Goal: Task Accomplishment & Management: Manage account settings

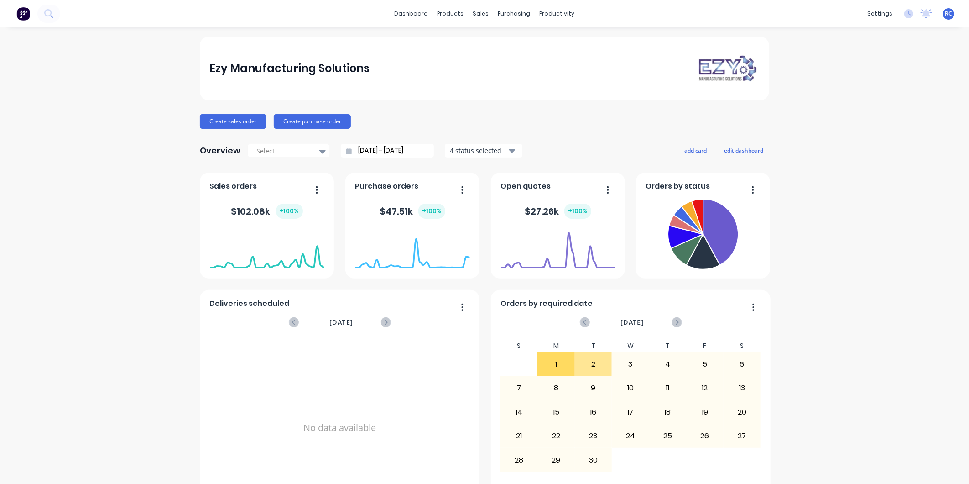
click at [947, 14] on div "RC Ezy Manufacturing Solutions Renee Coetzee Administrator Profile Sign out" at bounding box center [948, 13] width 11 height 11
click at [945, 16] on span "RC" at bounding box center [948, 14] width 7 height 8
click at [884, 58] on div "Ezy Manufacturing Solutions Renee Coetzee Administrator" at bounding box center [891, 51] width 121 height 52
click at [862, 94] on div "Profile" at bounding box center [868, 96] width 18 height 8
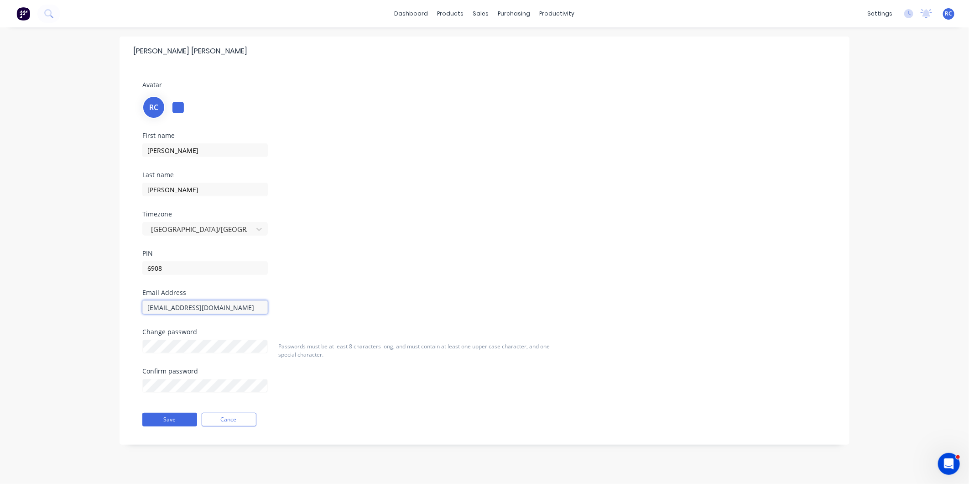
click at [187, 305] on input "accounts@ezytruckparts.com.au" at bounding box center [204, 307] width 125 height 14
drag, startPoint x: 188, startPoint y: 305, endPoint x: 219, endPoint y: 305, distance: 31.0
click at [219, 305] on input "accounts@ezytruckparts.com.au" at bounding box center [204, 307] width 125 height 14
type input "[EMAIL_ADDRESS][DOMAIN_NAME]"
click at [183, 414] on button "Save" at bounding box center [169, 419] width 55 height 14
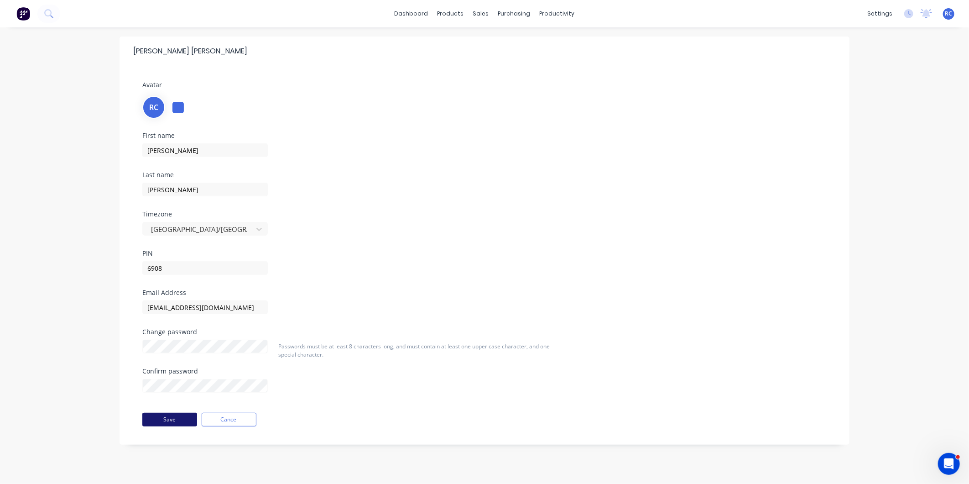
click at [178, 417] on button "Save" at bounding box center [169, 419] width 55 height 14
click at [67, 261] on div "Renee Coetzee Avatar RC First name Renee Last name Coetzee Timezone Australia/B…" at bounding box center [484, 255] width 969 height 456
click at [172, 413] on button "Save" at bounding box center [169, 419] width 55 height 14
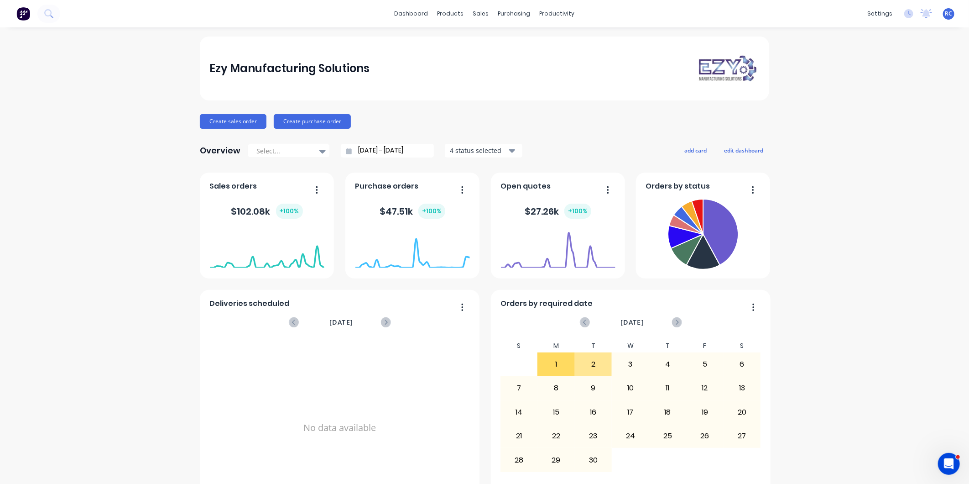
click at [945, 11] on span "RC" at bounding box center [948, 14] width 7 height 8
click at [882, 64] on div "Administrator" at bounding box center [892, 64] width 40 height 8
click at [865, 97] on div "Profile" at bounding box center [868, 96] width 18 height 8
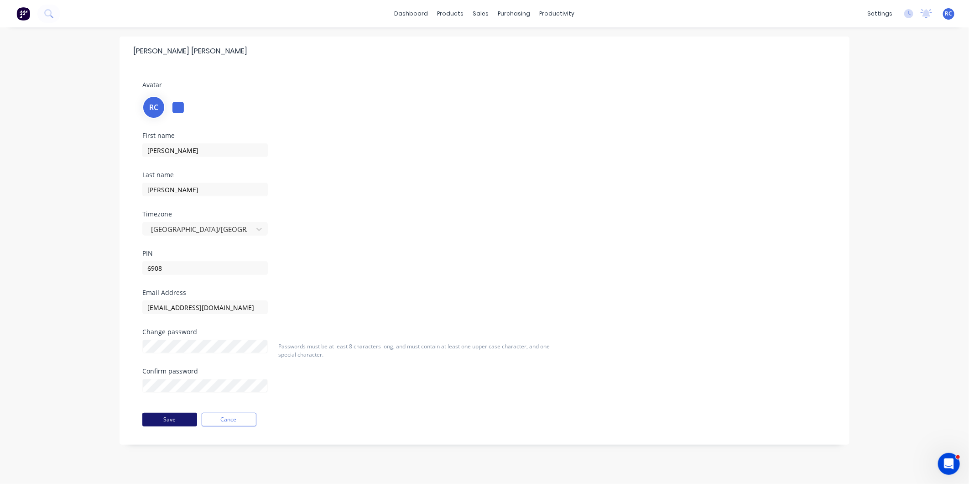
click at [169, 417] on button "Save" at bounding box center [169, 419] width 55 height 14
click at [939, 68] on div "[PERSON_NAME] Avatar RC First name [PERSON_NAME] Last name [PERSON_NAME] Timezo…" at bounding box center [484, 255] width 969 height 456
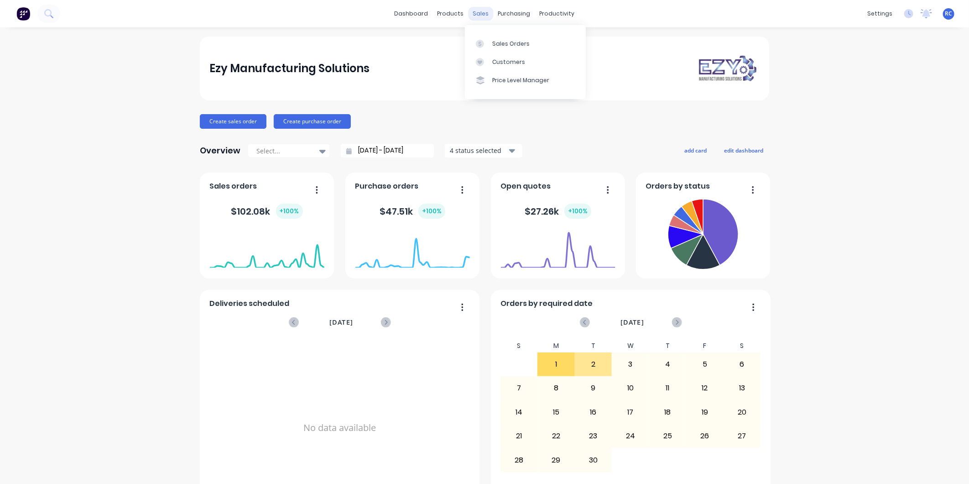
click at [475, 13] on div "sales" at bounding box center [481, 14] width 25 height 14
click at [491, 42] on link "Sales Orders" at bounding box center [525, 43] width 121 height 18
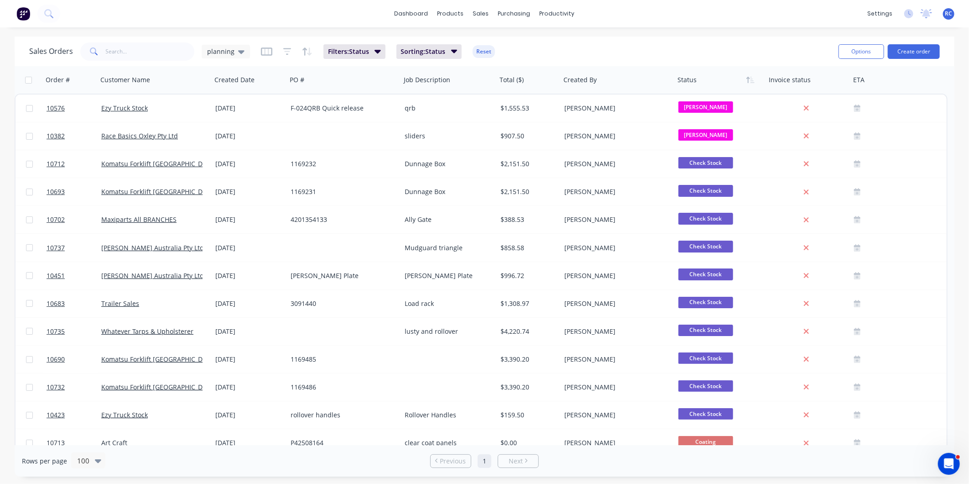
click at [104, 46] on span at bounding box center [93, 51] width 26 height 18
click at [238, 50] on icon at bounding box center [241, 52] width 6 height 4
click at [235, 168] on button "all jobs" at bounding box center [256, 165] width 104 height 10
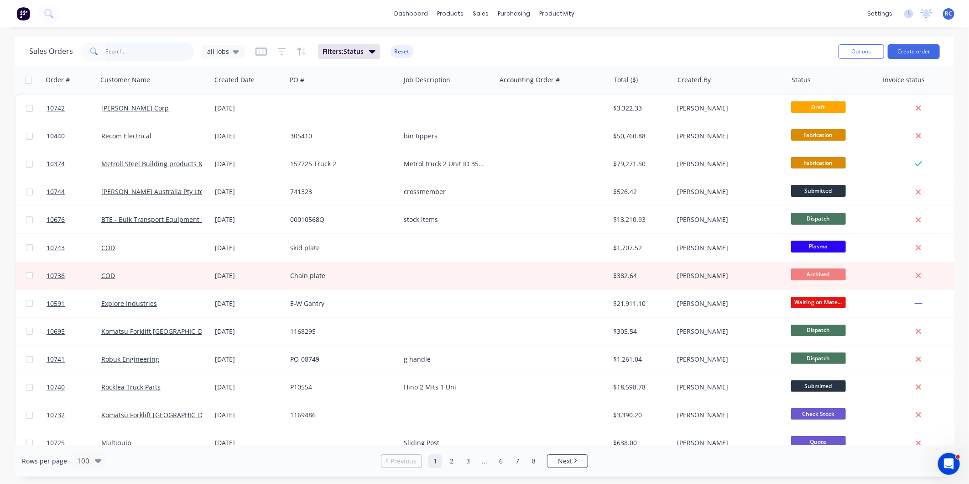
click at [116, 49] on input "text" at bounding box center [150, 51] width 89 height 18
type input "907"
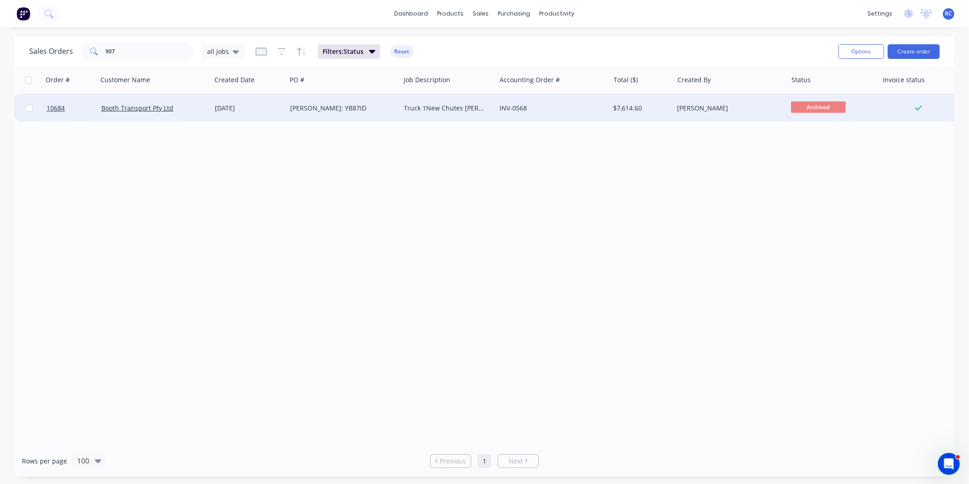
click at [202, 114] on div "Booth Transport Pty Ltd" at bounding box center [155, 107] width 114 height 27
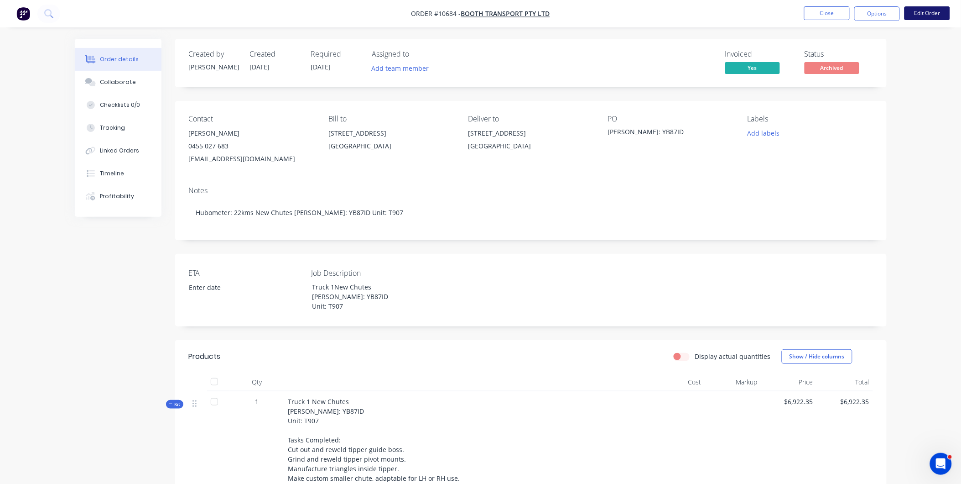
click at [934, 9] on button "Edit Order" at bounding box center [928, 13] width 46 height 14
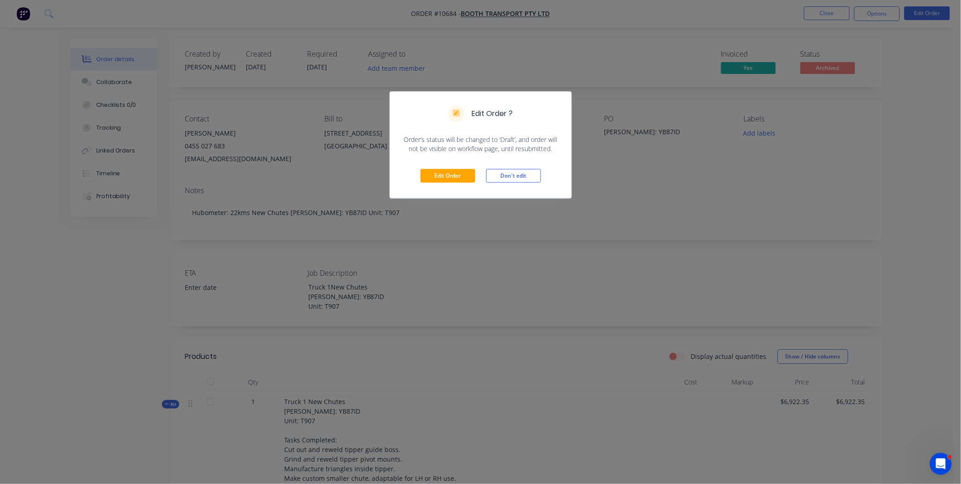
click at [461, 166] on div "Edit Order Don't edit" at bounding box center [481, 175] width 182 height 45
click at [462, 173] on button "Edit Order" at bounding box center [448, 176] width 55 height 14
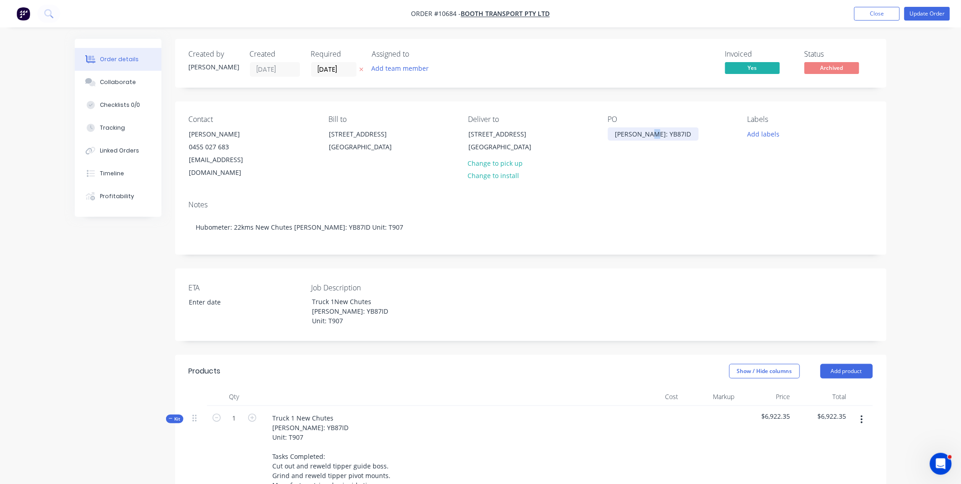
click at [648, 131] on div "Rego: YB87ID" at bounding box center [653, 133] width 91 height 13
click at [657, 127] on div "Rego: YB87ID" at bounding box center [653, 133] width 91 height 13
drag, startPoint x: 657, startPoint y: 131, endPoint x: 599, endPoint y: 130, distance: 58.4
click at [599, 130] on div "Contact Aaron Nelson 0455 027 683 aneilson@boothtransport.com Bill to 152 Parad…" at bounding box center [531, 147] width 712 height 92
paste div
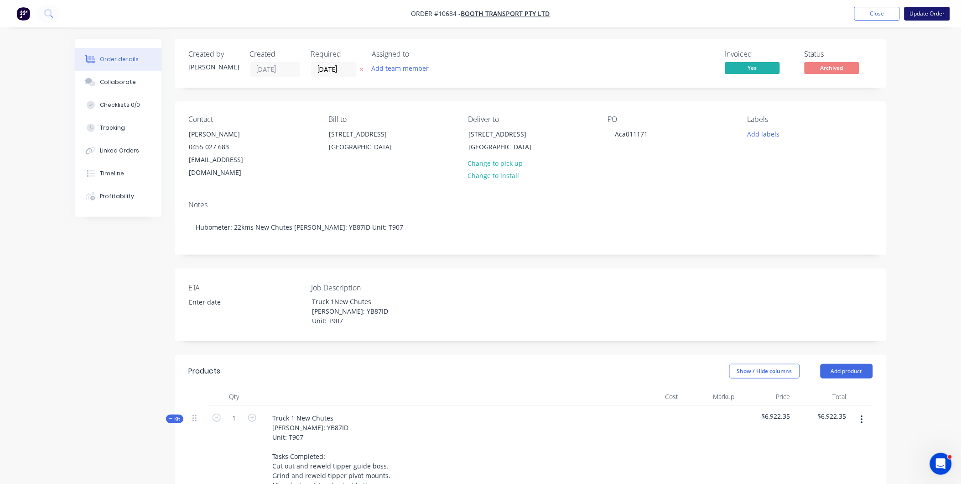
click at [927, 15] on button "Update Order" at bounding box center [928, 14] width 46 height 14
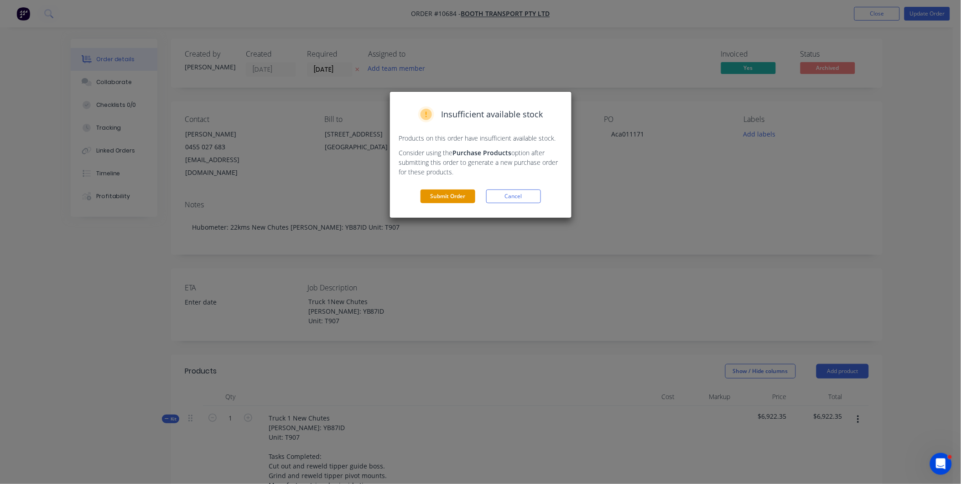
click at [453, 198] on button "Submit Order" at bounding box center [448, 196] width 55 height 14
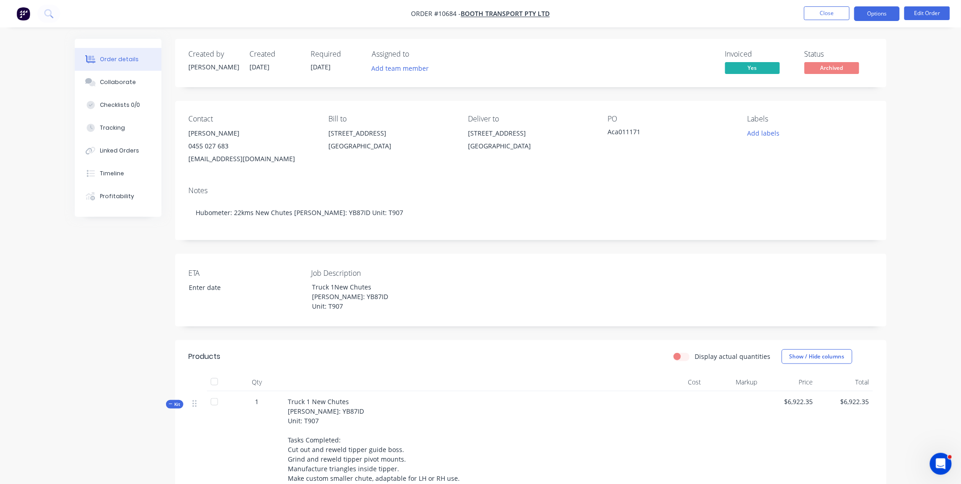
click at [883, 14] on button "Options" at bounding box center [878, 13] width 46 height 15
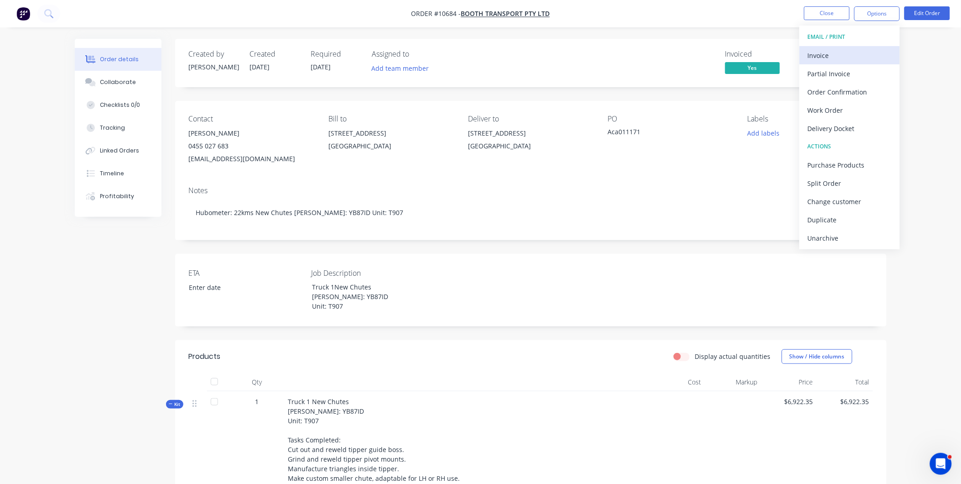
click at [838, 53] on div "Invoice" at bounding box center [850, 55] width 84 height 13
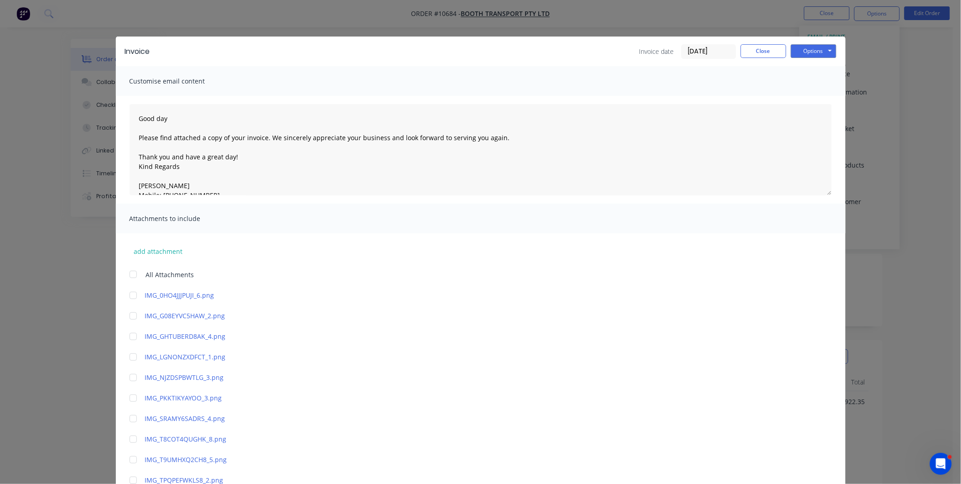
scroll to position [437, 0]
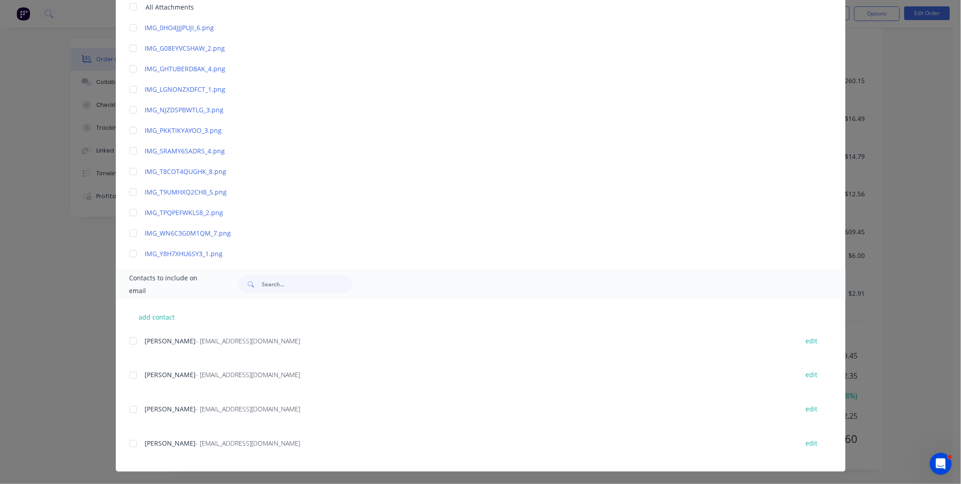
click at [131, 340] on div at bounding box center [133, 341] width 18 height 18
click at [126, 441] on div at bounding box center [133, 443] width 18 height 18
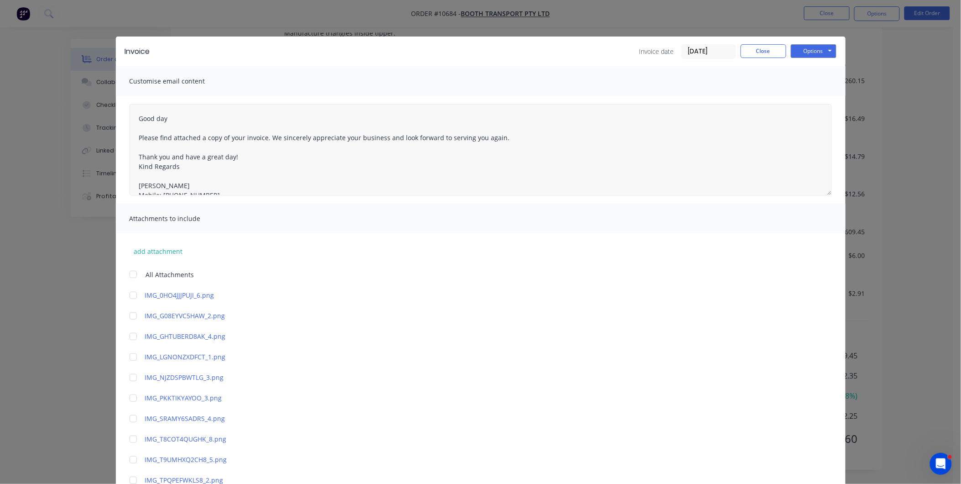
scroll to position [133, 0]
click at [798, 50] on button "Options" at bounding box center [814, 51] width 46 height 14
click at [815, 99] on button "Email" at bounding box center [820, 97] width 58 height 15
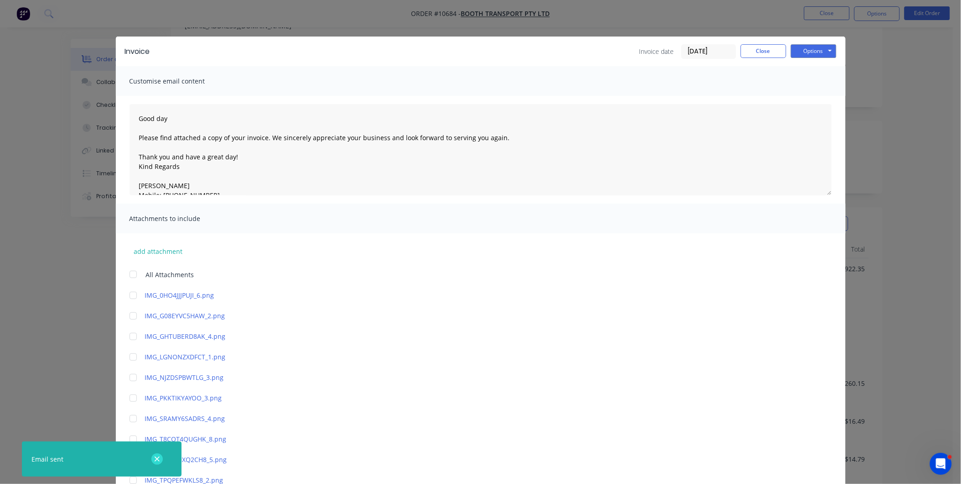
click at [160, 455] on icon "button" at bounding box center [157, 459] width 6 height 8
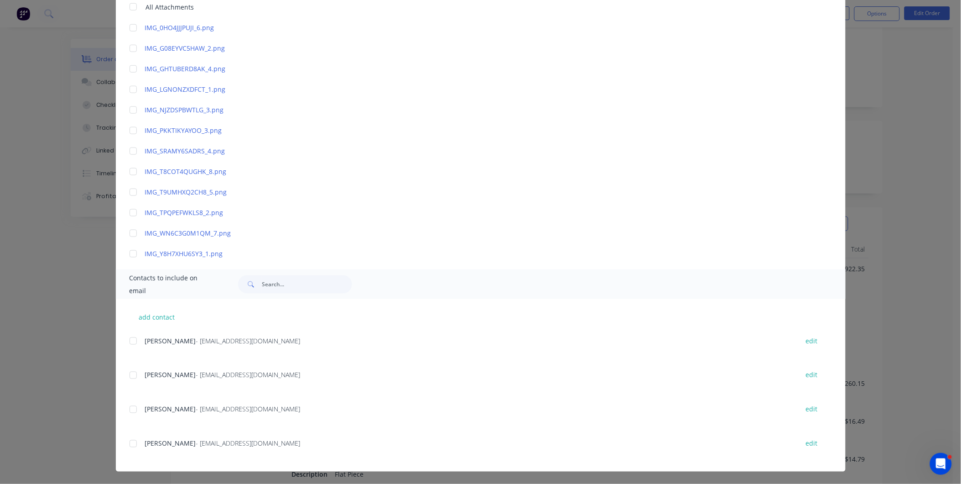
scroll to position [437, 0]
click at [147, 314] on button "add contact" at bounding box center [157, 317] width 55 height 14
type textarea "Good day Please find attached a copy of your invoice. We sincerely appreciate y…"
select select "AU"
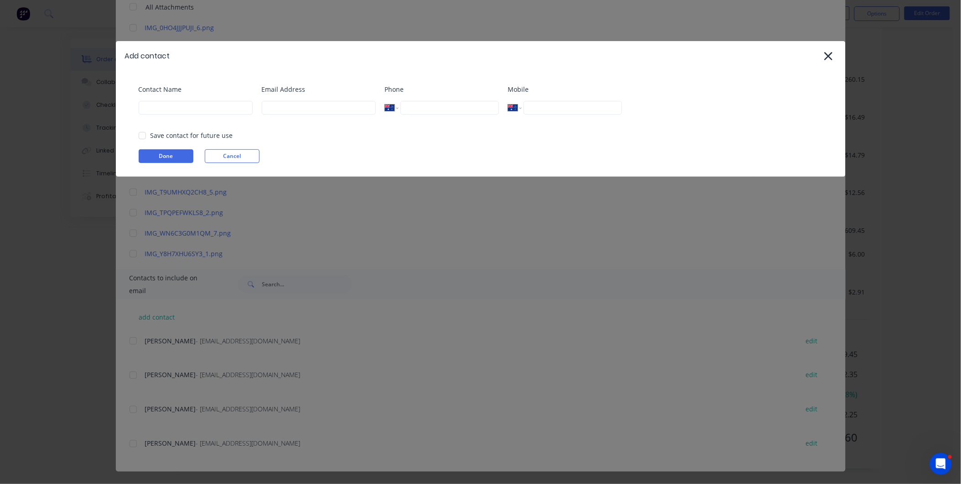
click at [174, 97] on div "Contact Name" at bounding box center [196, 102] width 114 height 37
click at [168, 108] on input at bounding box center [196, 108] width 114 height 14
drag, startPoint x: 239, startPoint y: 105, endPoint x: 106, endPoint y: 105, distance: 132.8
click at [106, 105] on div "Add contact Contact Name Accountspayable@boothtransport.com Email Address Phone…" at bounding box center [480, 242] width 961 height 484
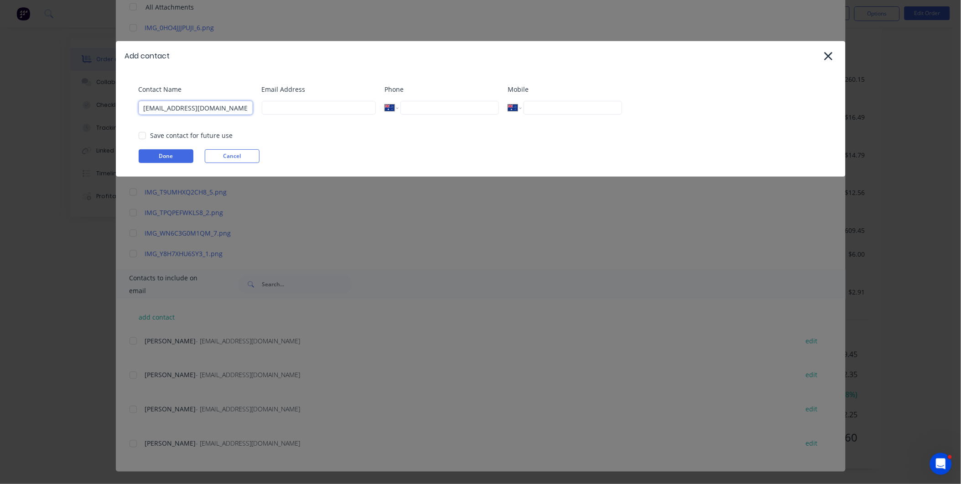
type input "Accountspayable@boothtransport.com"
click at [106, 105] on div "Add contact Contact Name Accountspayable@boothtransport.com Email Address Phone…" at bounding box center [480, 242] width 961 height 484
type textarea "Good day Please find attached a copy of your invoice. We sincerely appreciate y…"
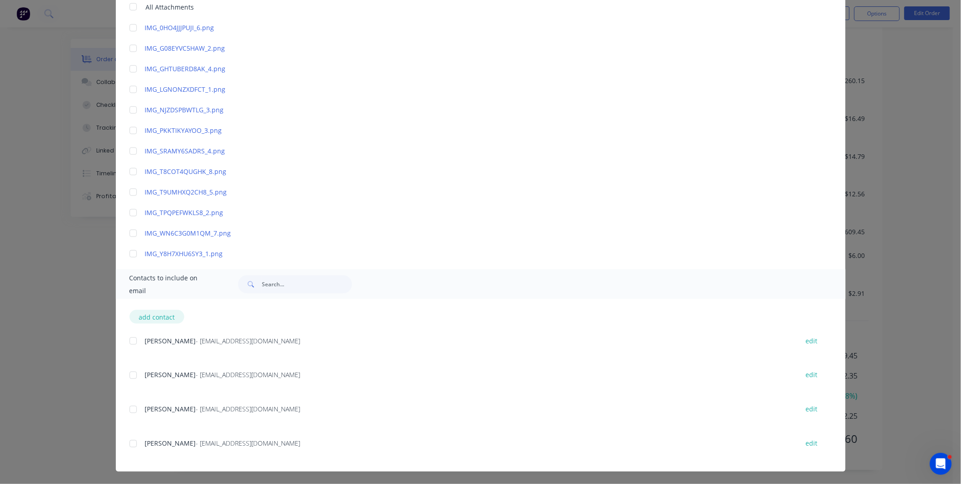
click at [154, 315] on button "add contact" at bounding box center [157, 317] width 55 height 14
type textarea "Good day Please find attached a copy of your invoice. We sincerely appreciate y…"
select select "AU"
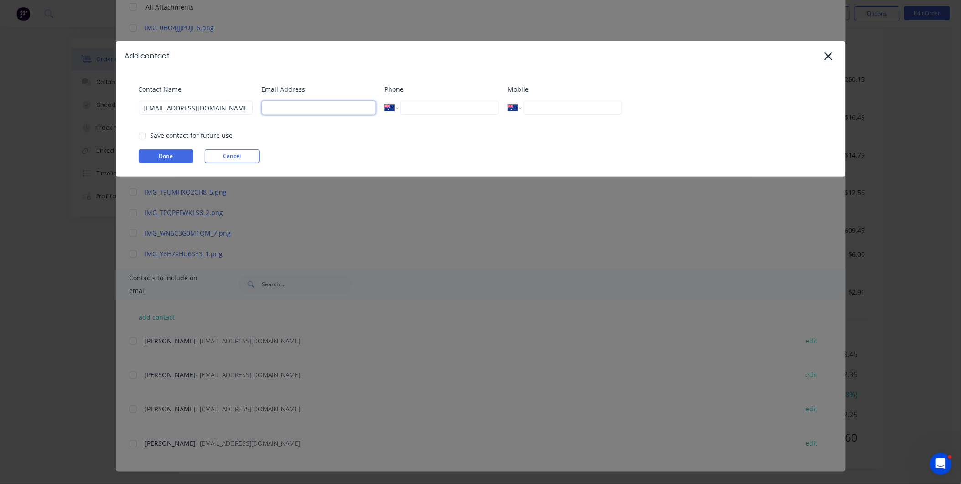
click at [287, 101] on input at bounding box center [319, 108] width 114 height 14
paste input "Aca011171"
drag, startPoint x: 142, startPoint y: 107, endPoint x: 261, endPoint y: 107, distance: 118.6
click at [253, 107] on div "Contact Name Accountspayable@boothtransport.com" at bounding box center [196, 102] width 114 height 37
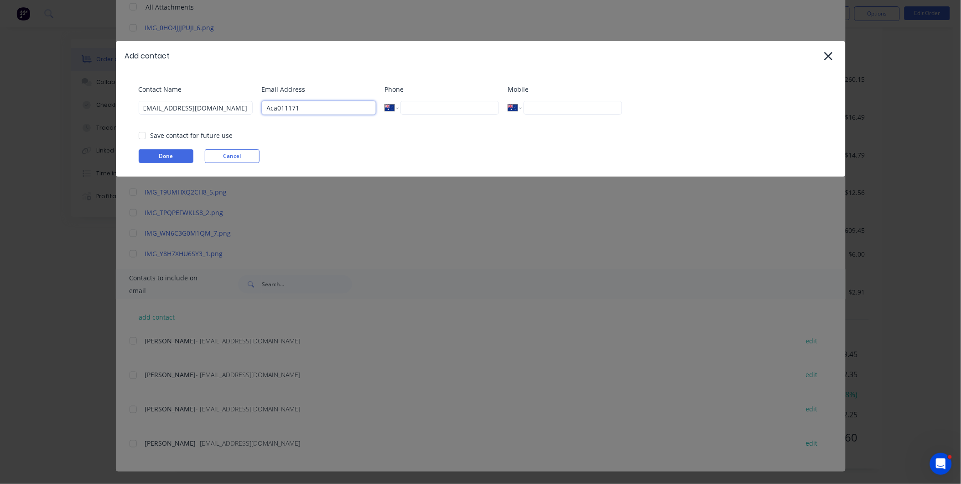
scroll to position [0, 0]
drag, startPoint x: 320, startPoint y: 113, endPoint x: 234, endPoint y: 109, distance: 86.3
click at [234, 109] on div "Contact Name Accountspayable@boothtransport.com Email Address Aca011171 Phone I…" at bounding box center [485, 102] width 693 height 37
paste input "countspayable@boothtransport.com"
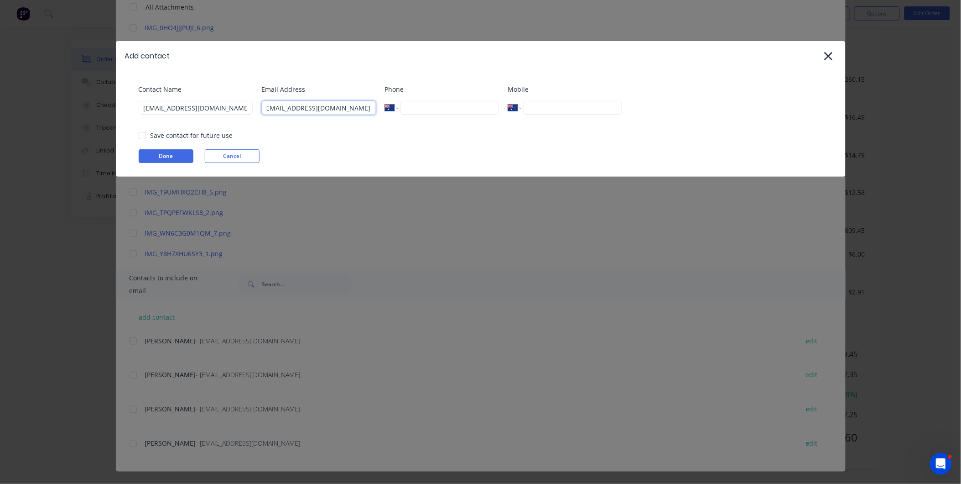
type input "Accountspayable@boothtransport.com"
drag, startPoint x: 171, startPoint y: 106, endPoint x: 251, endPoint y: 106, distance: 79.8
click at [251, 106] on input "Accountspayable@boothtransport.com" at bounding box center [196, 108] width 114 height 14
type input "Accounts"
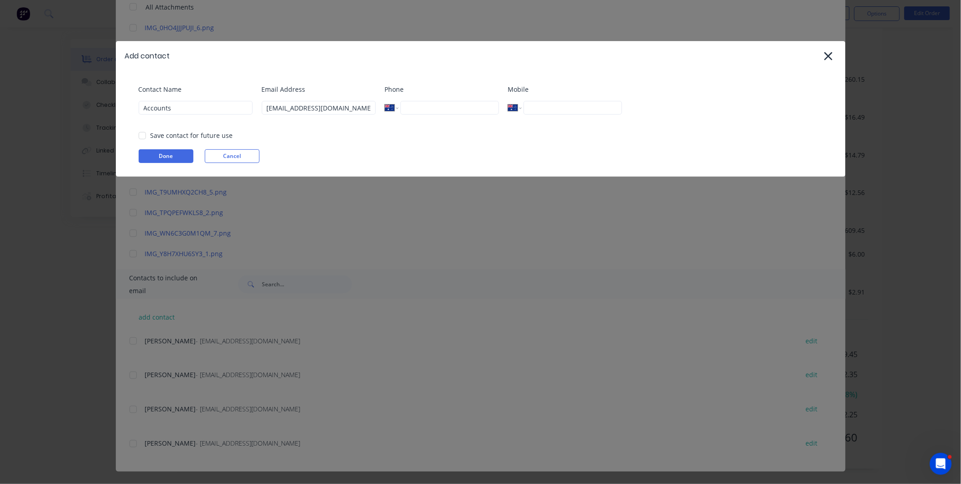
click at [453, 121] on div "Phone International Afghanistan Åland Islands Albania Algeria American Samoa An…" at bounding box center [442, 102] width 114 height 37
click at [165, 130] on div "Contact Name Accounts Email Address Accountspayable@boothtransport.com Phone In…" at bounding box center [481, 124] width 730 height 106
click at [135, 135] on div at bounding box center [142, 135] width 18 height 18
click at [158, 153] on button "Done" at bounding box center [166, 156] width 55 height 14
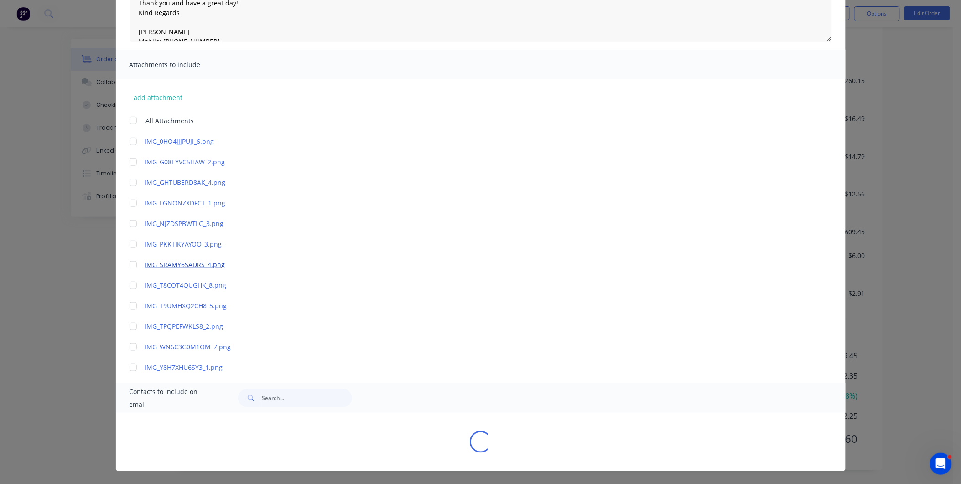
scroll to position [267, 0]
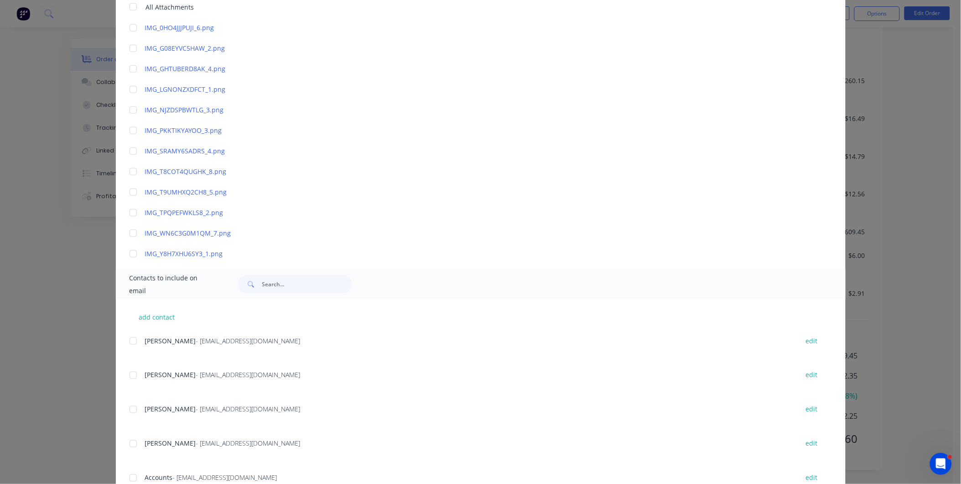
click at [129, 477] on div at bounding box center [133, 478] width 18 height 18
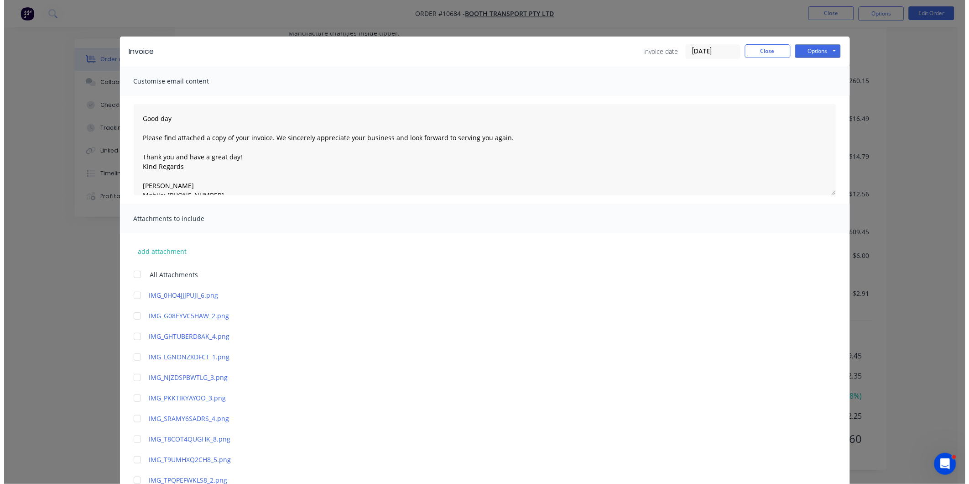
scroll to position [0, 0]
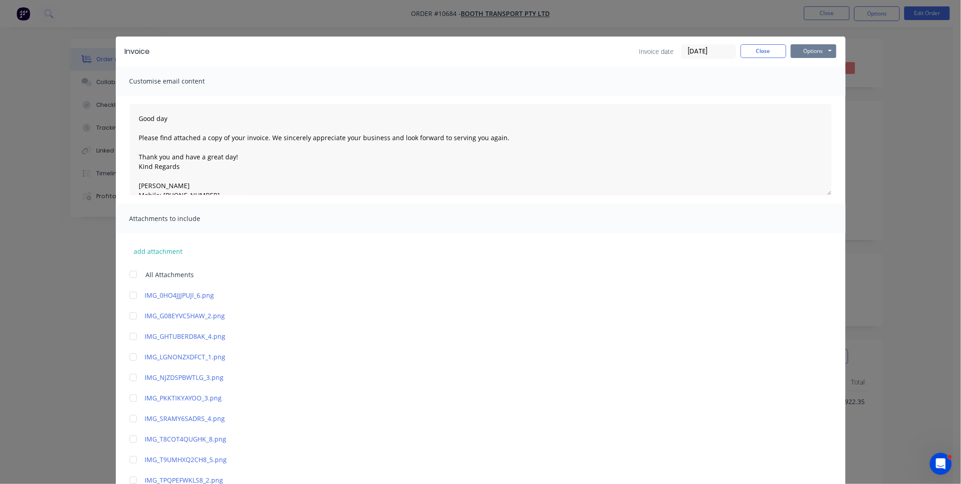
click at [813, 52] on button "Options" at bounding box center [814, 51] width 46 height 14
click at [818, 96] on button "Email" at bounding box center [820, 97] width 58 height 15
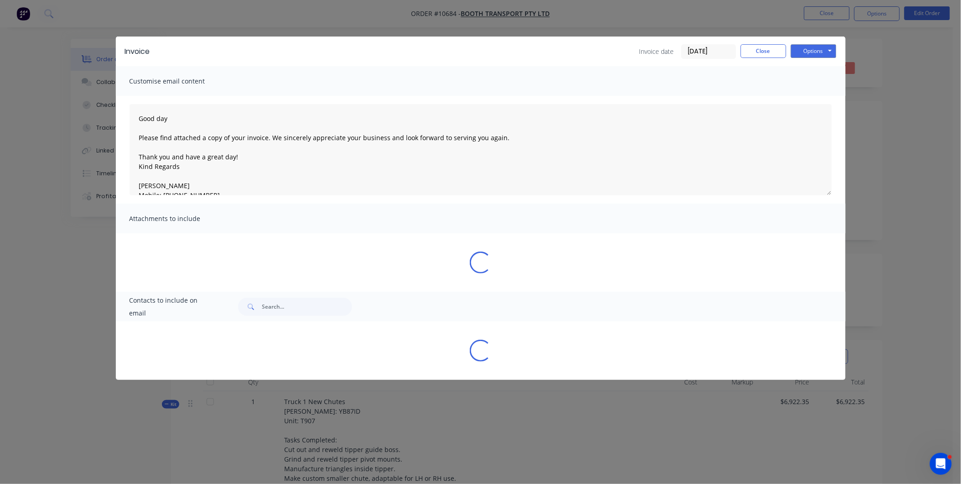
type textarea "Good day Please find attached a copy of your invoice. We sincerely appreciate y…"
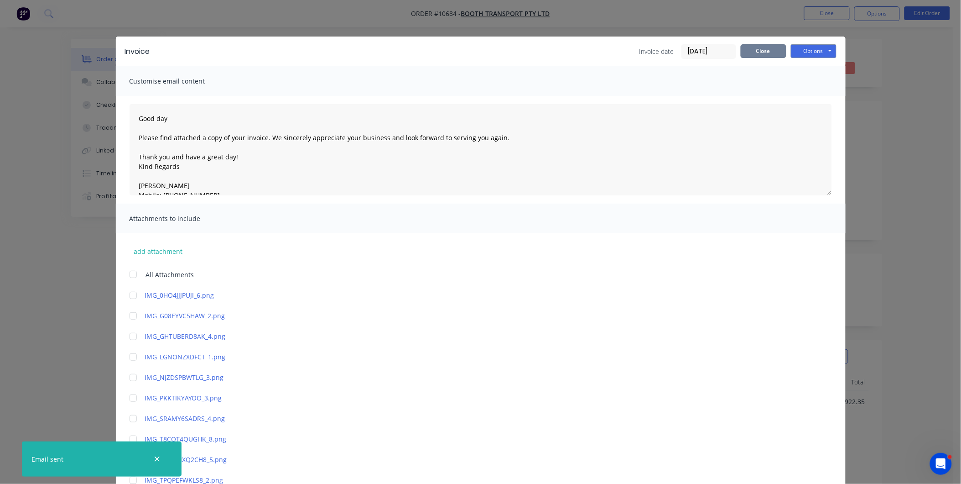
click at [771, 50] on button "Close" at bounding box center [764, 51] width 46 height 14
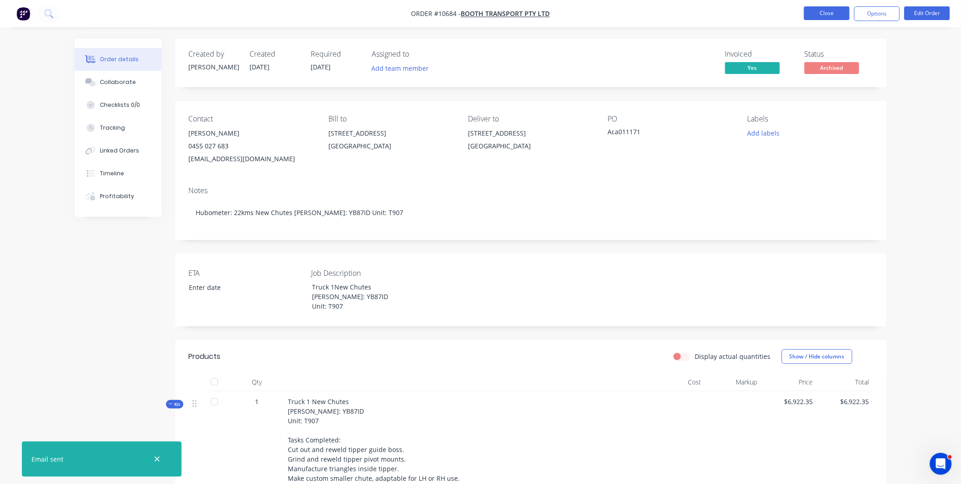
click at [827, 16] on button "Close" at bounding box center [827, 13] width 46 height 14
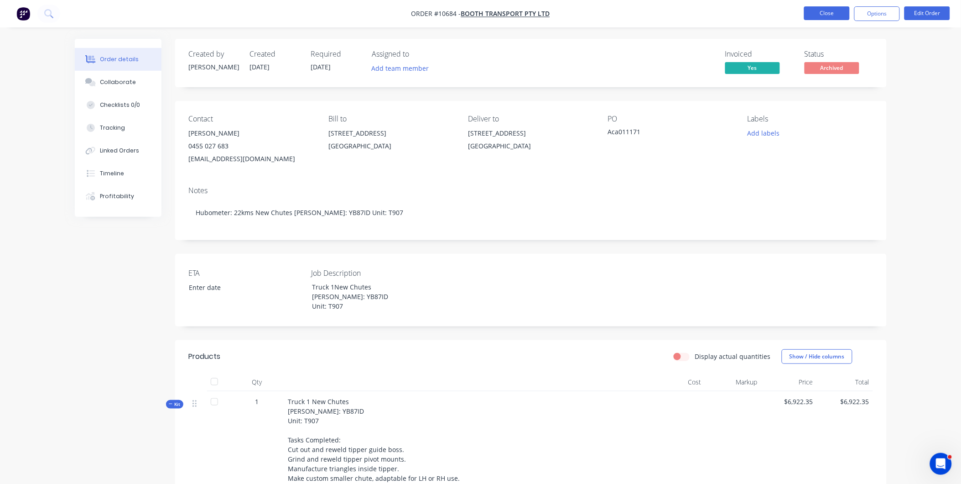
click at [824, 17] on button "Close" at bounding box center [827, 13] width 46 height 14
click at [830, 14] on button "Close" at bounding box center [827, 13] width 46 height 14
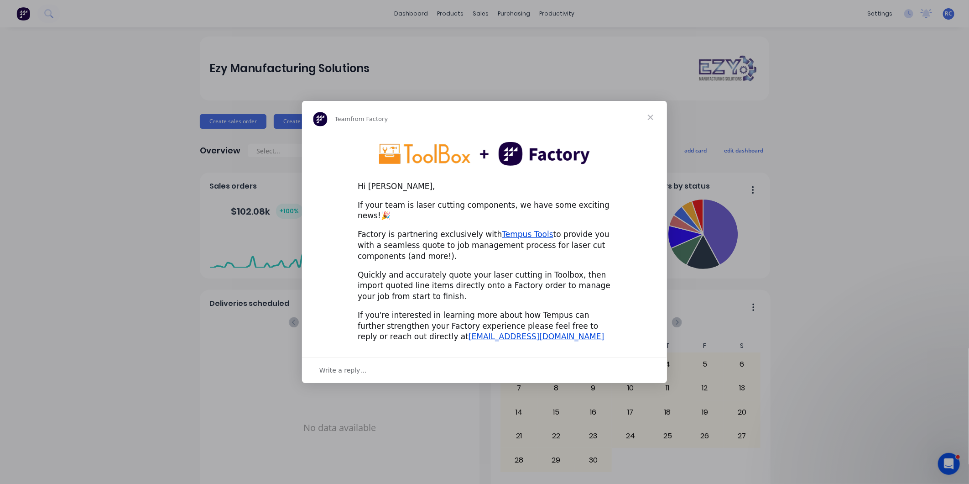
click at [650, 120] on span "Close" at bounding box center [650, 117] width 33 height 33
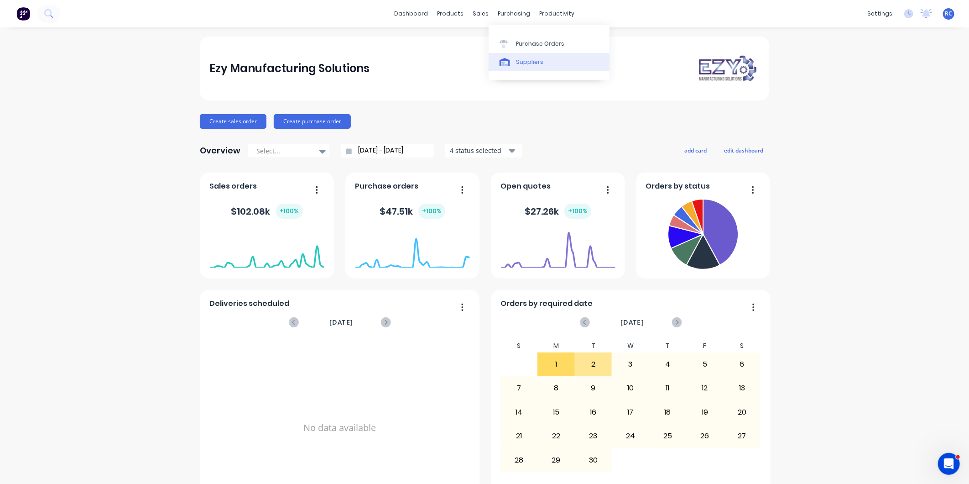
click at [516, 64] on div "Suppliers" at bounding box center [529, 62] width 27 height 8
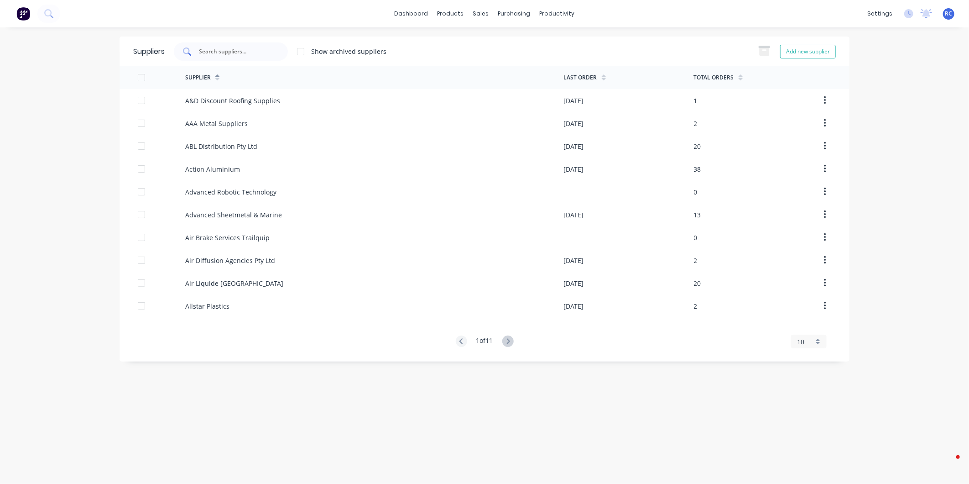
click at [243, 45] on div at bounding box center [231, 51] width 114 height 18
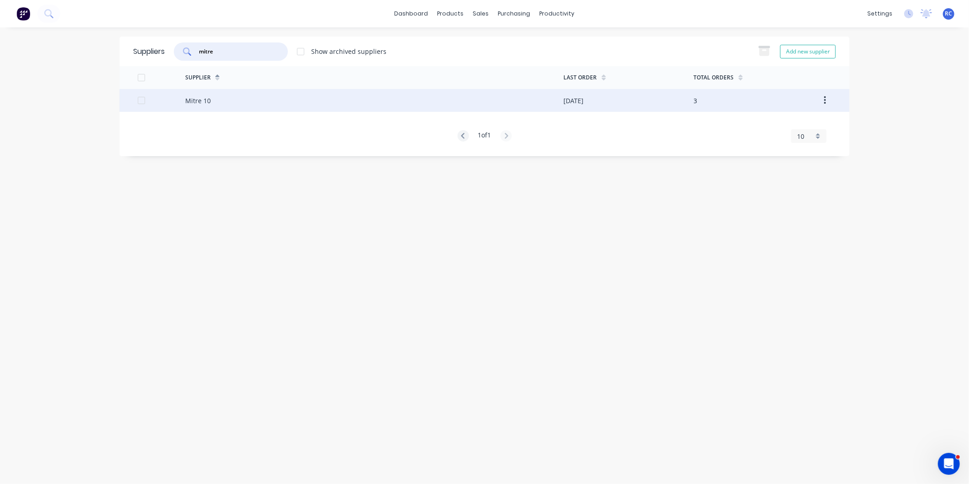
type input "mitre"
click at [198, 96] on div "Mitre 10" at bounding box center [374, 100] width 379 height 23
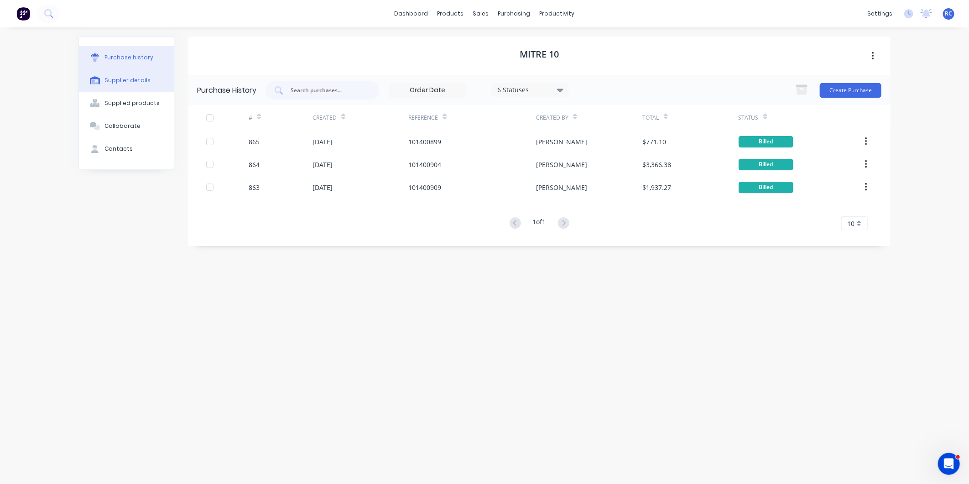
click at [121, 76] on div "Supplier details" at bounding box center [127, 80] width 46 height 8
select select "AU"
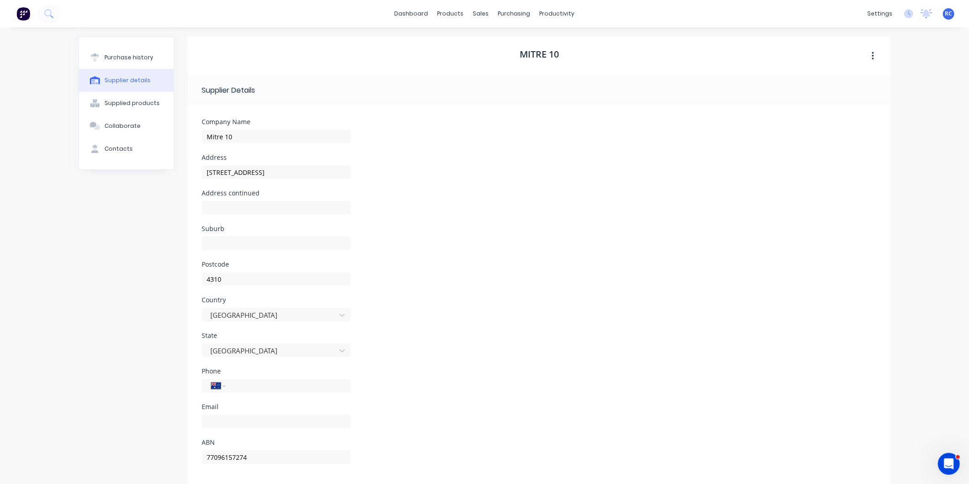
scroll to position [14, 0]
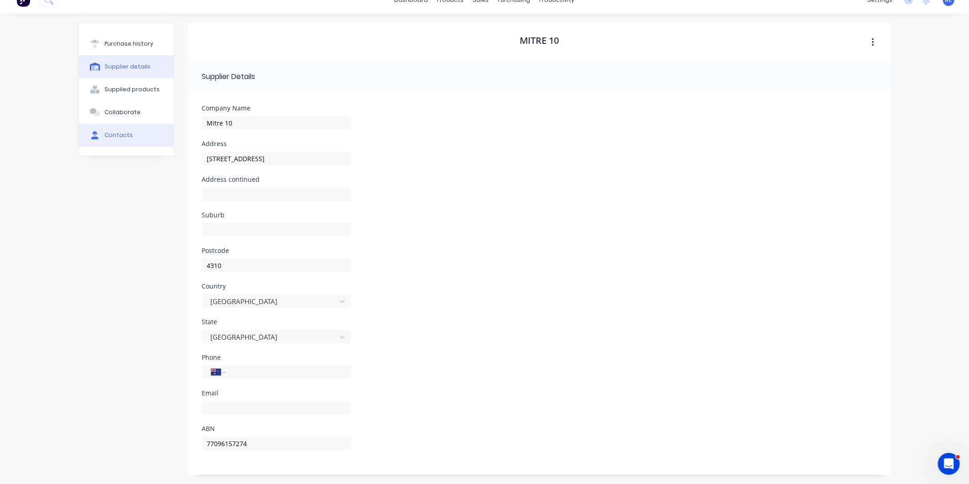
click at [112, 135] on div "Contacts" at bounding box center [118, 135] width 28 height 8
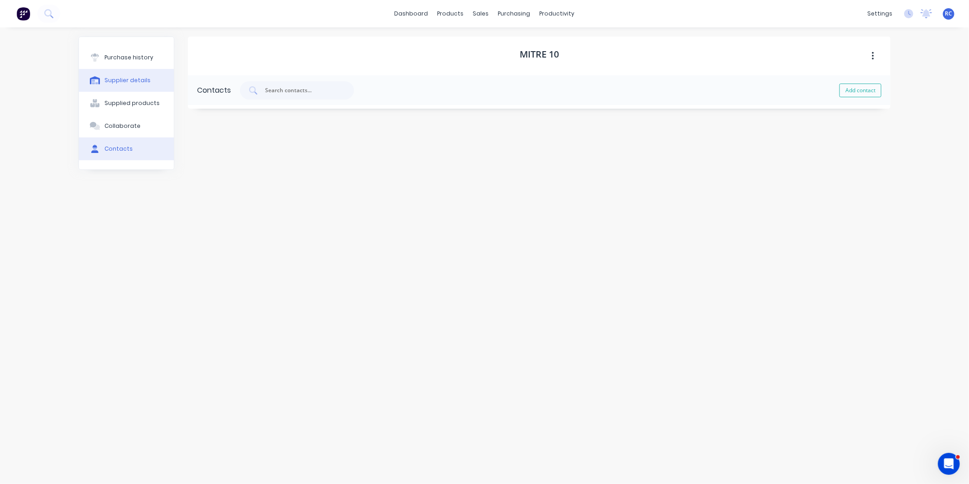
click at [124, 74] on button "Supplier details" at bounding box center [126, 80] width 95 height 23
select select "AU"
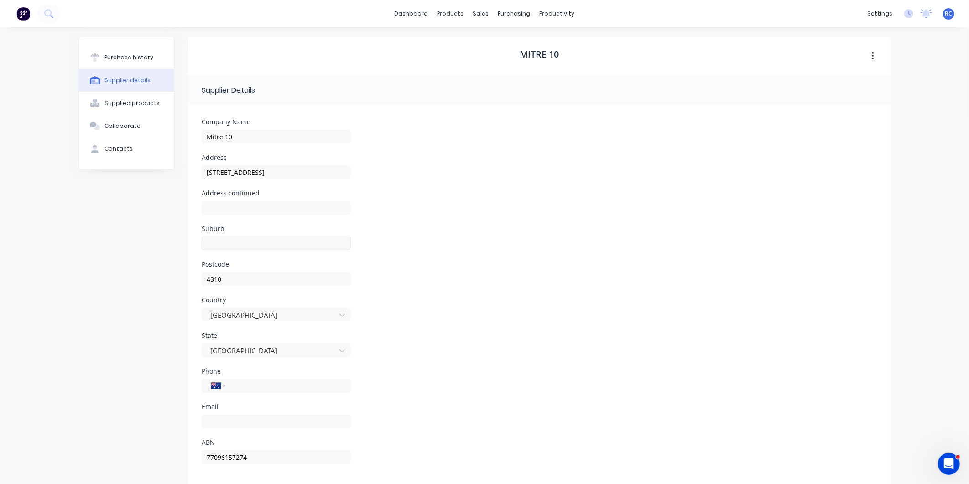
scroll to position [14, 0]
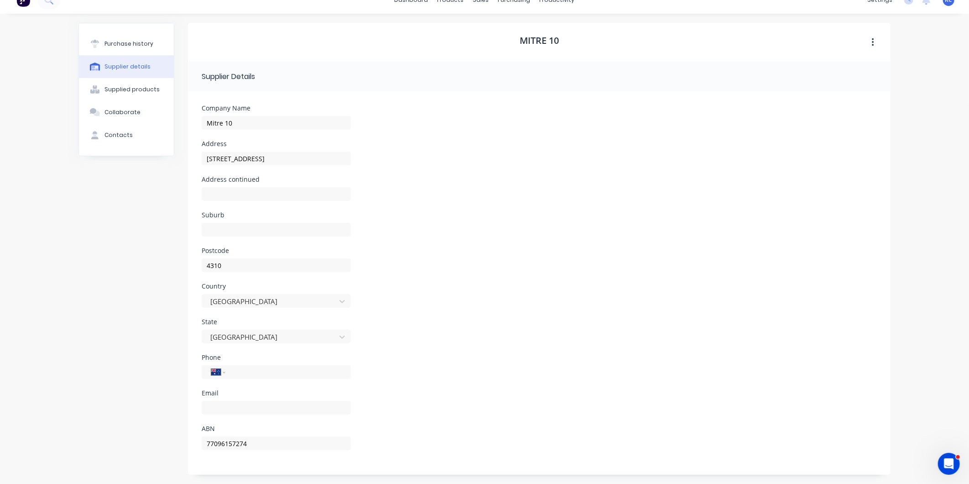
click at [202, 219] on div "Suburb" at bounding box center [276, 230] width 149 height 36
click at [210, 229] on input at bounding box center [276, 230] width 149 height 14
type input "Boonah"
click at [405, 193] on div "Address continued" at bounding box center [539, 194] width 675 height 36
click at [245, 399] on div "Required" at bounding box center [276, 415] width 149 height 34
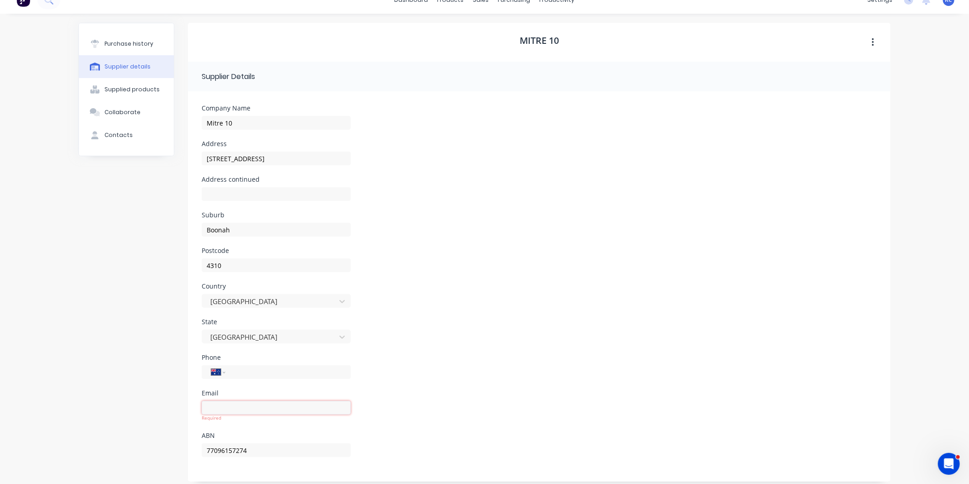
click at [252, 407] on input at bounding box center [276, 408] width 149 height 14
paste input "info@boonahmitre10.com.au"
type input "info@boonahmitre10.com.au"
click at [232, 368] on input "tel" at bounding box center [286, 372] width 109 height 10
click at [237, 366] on div "International Afghanistan Åland Islands Albania Algeria American Samoa Andorra …" at bounding box center [276, 372] width 149 height 14
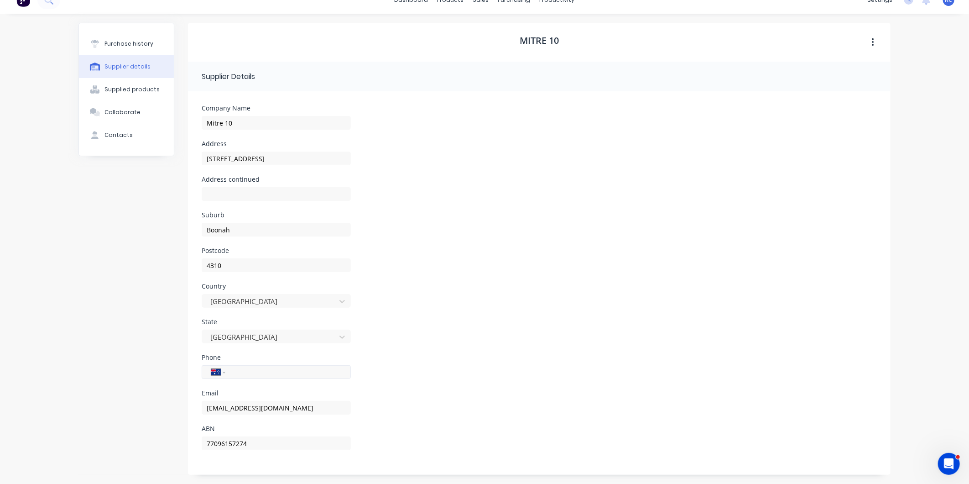
click at [242, 373] on input "tel" at bounding box center [286, 372] width 109 height 10
paste input "(07) 5463 1805"
type input "(07) 5463 1805"
click at [277, 390] on div "Email" at bounding box center [276, 393] width 149 height 6
click at [872, 43] on icon "button" at bounding box center [873, 42] width 2 height 10
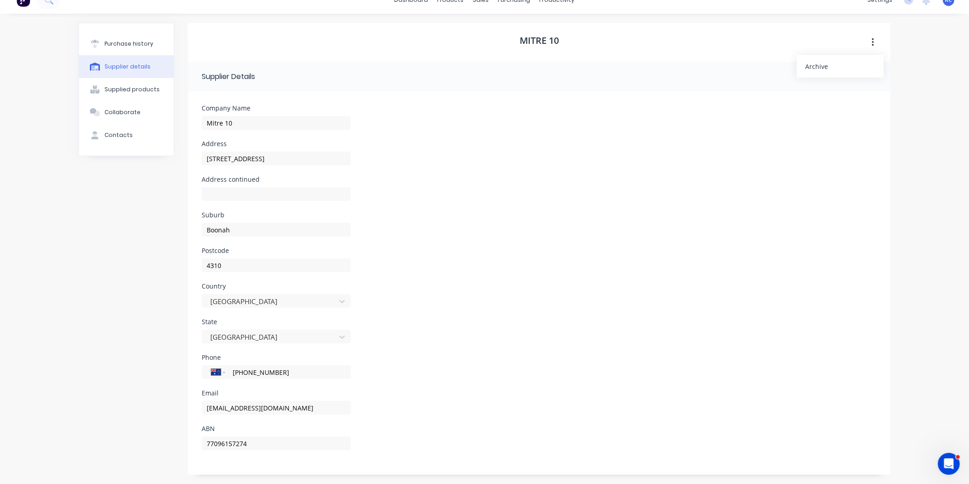
click at [454, 149] on div "Address 4 Park Street" at bounding box center [539, 159] width 675 height 36
click at [115, 110] on div "Collaborate" at bounding box center [122, 112] width 36 height 8
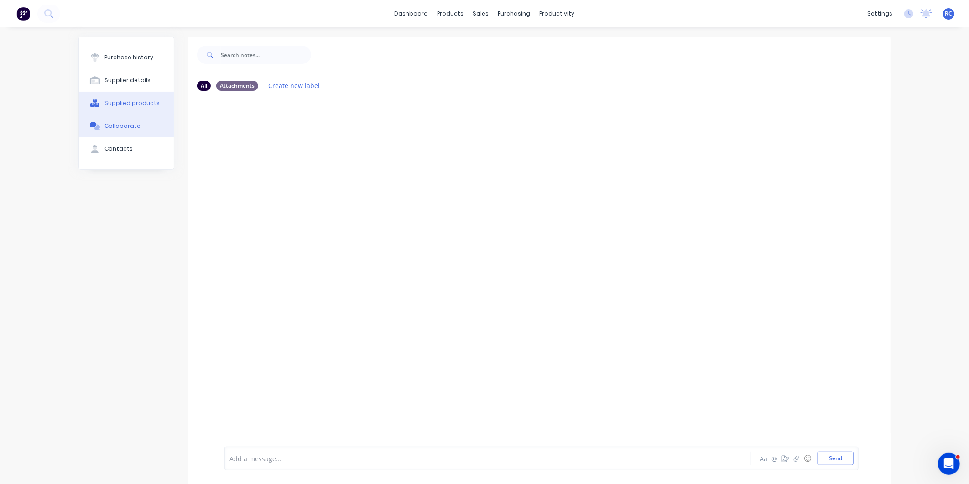
click at [112, 103] on div "Supplied products" at bounding box center [131, 103] width 55 height 8
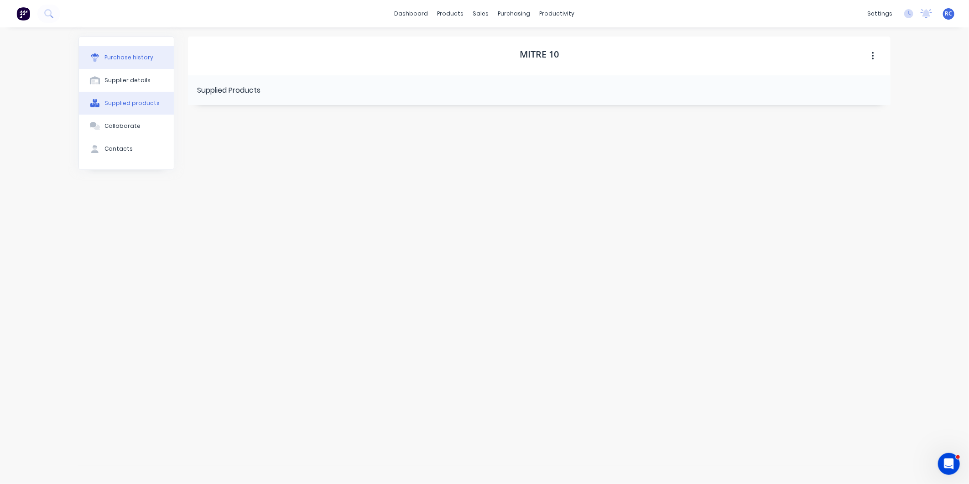
click at [112, 52] on button "Purchase history" at bounding box center [126, 57] width 95 height 23
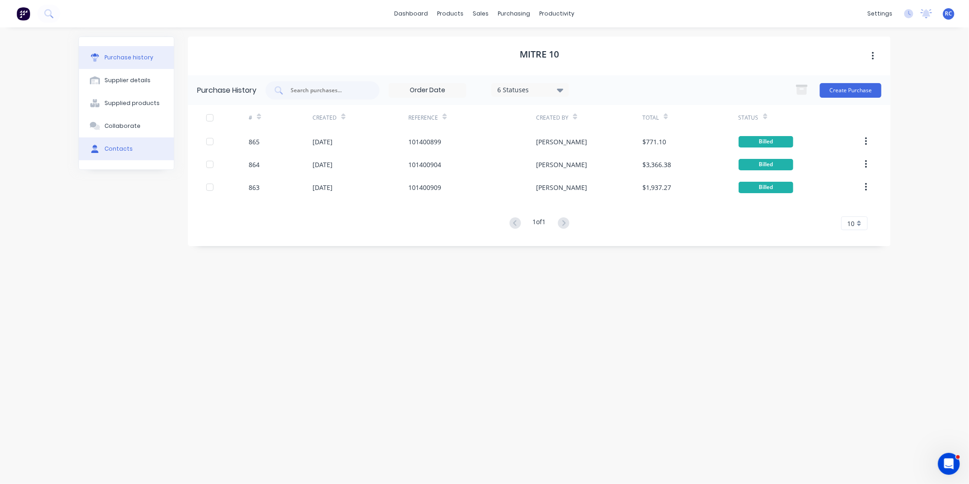
click at [123, 147] on div "Contacts" at bounding box center [118, 149] width 28 height 8
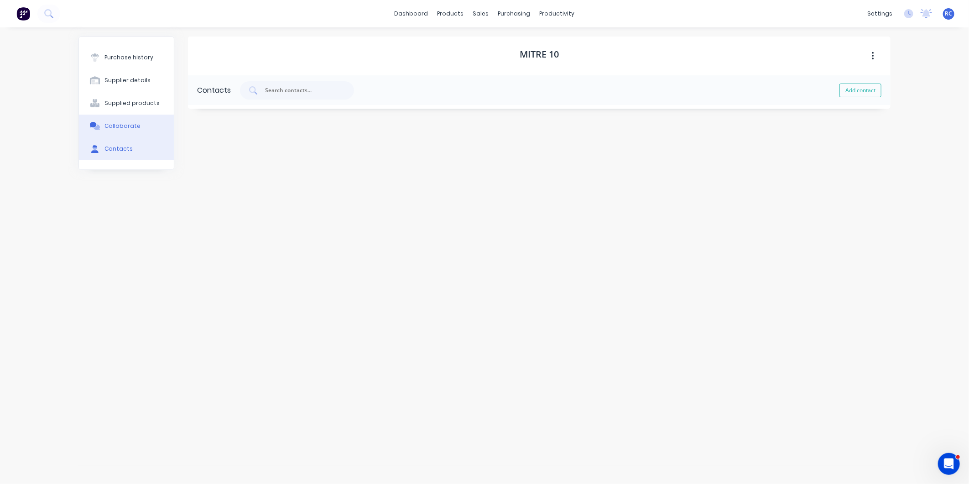
click at [126, 124] on div "Collaborate" at bounding box center [122, 126] width 36 height 8
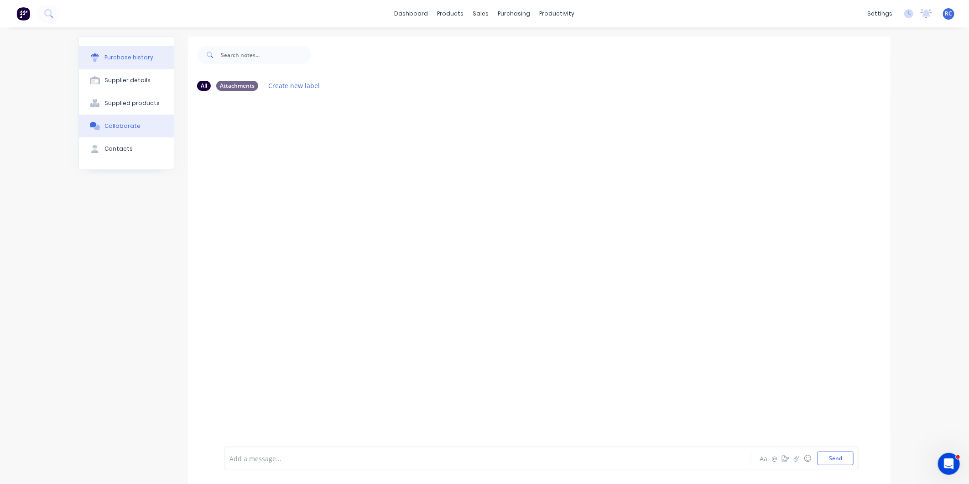
click at [146, 55] on button "Purchase history" at bounding box center [126, 57] width 95 height 23
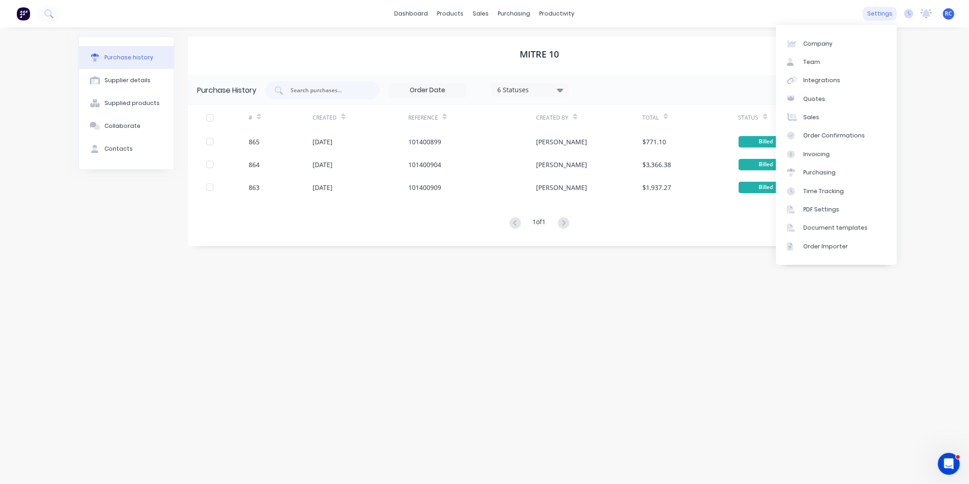
click at [883, 11] on div "settings" at bounding box center [880, 14] width 34 height 14
click at [872, 12] on div "settings" at bounding box center [880, 14] width 34 height 14
click at [829, 46] on div "Company" at bounding box center [817, 44] width 29 height 8
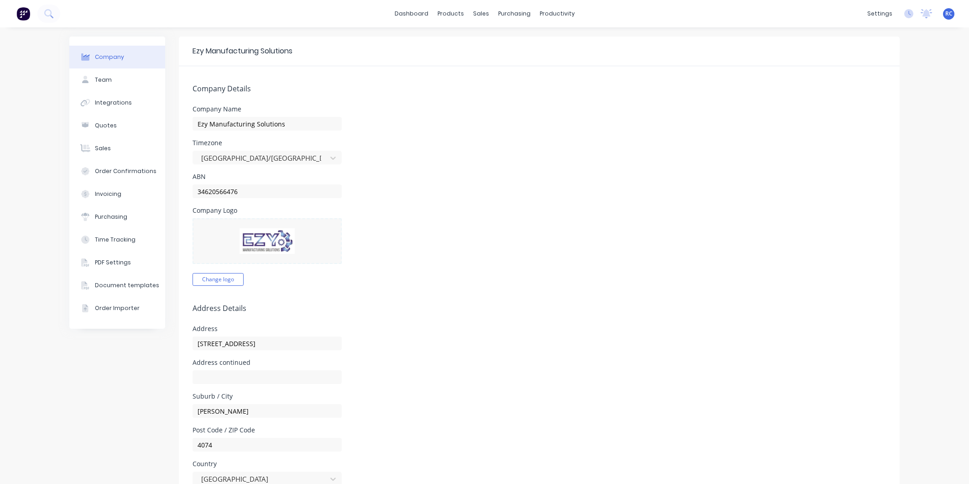
select select "AU"
click at [106, 213] on div "Purchasing" at bounding box center [111, 217] width 32 height 8
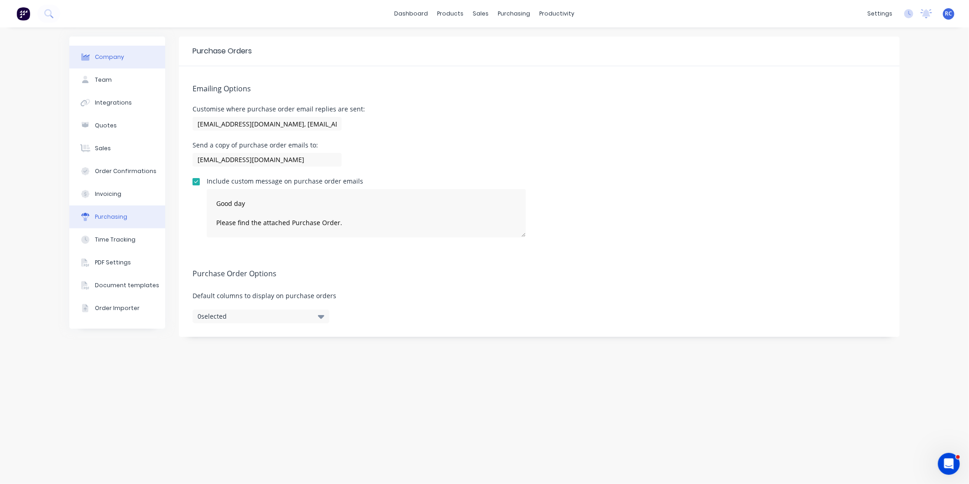
click at [115, 55] on div "Company" at bounding box center [109, 57] width 29 height 8
select select "AU"
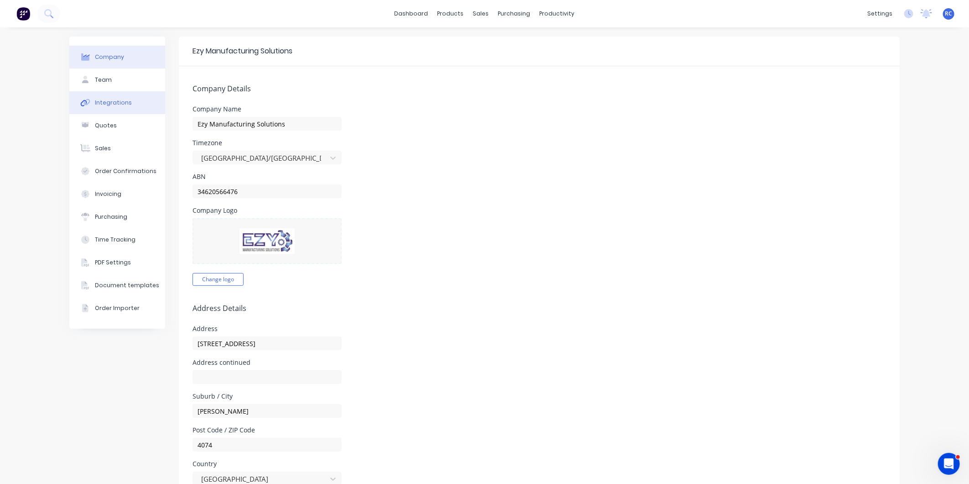
click at [115, 101] on div "Integrations" at bounding box center [113, 103] width 37 height 8
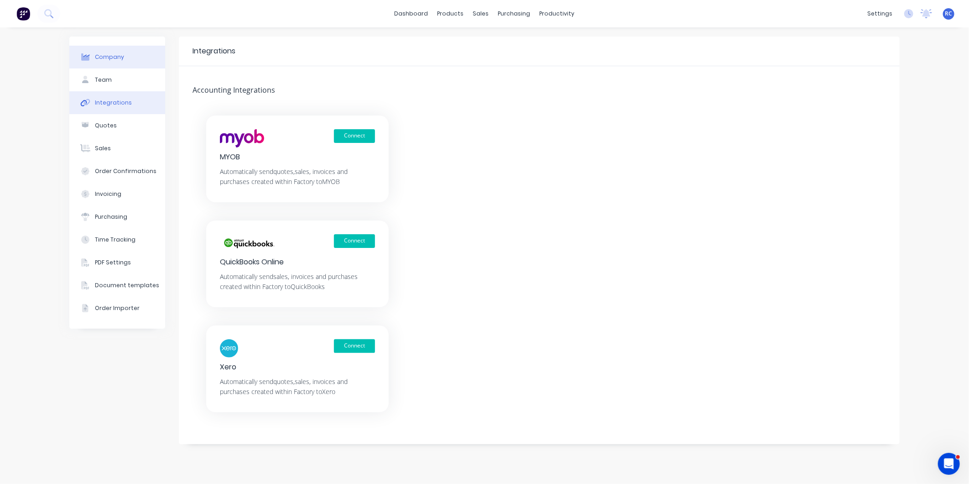
click at [112, 52] on button "Company" at bounding box center [117, 57] width 96 height 23
select select "AU"
click at [112, 53] on div "Company" at bounding box center [109, 57] width 29 height 8
select select "AU"
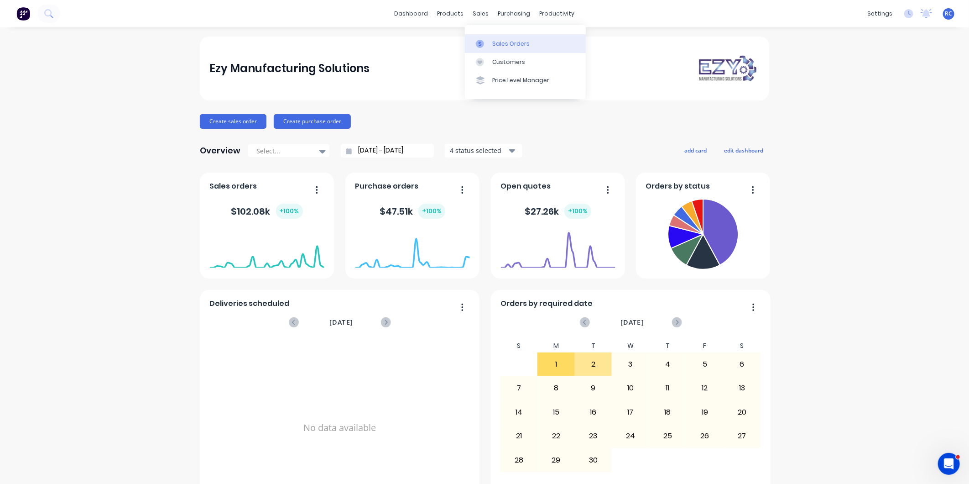
click at [492, 44] on div "Sales Orders" at bounding box center [510, 44] width 37 height 8
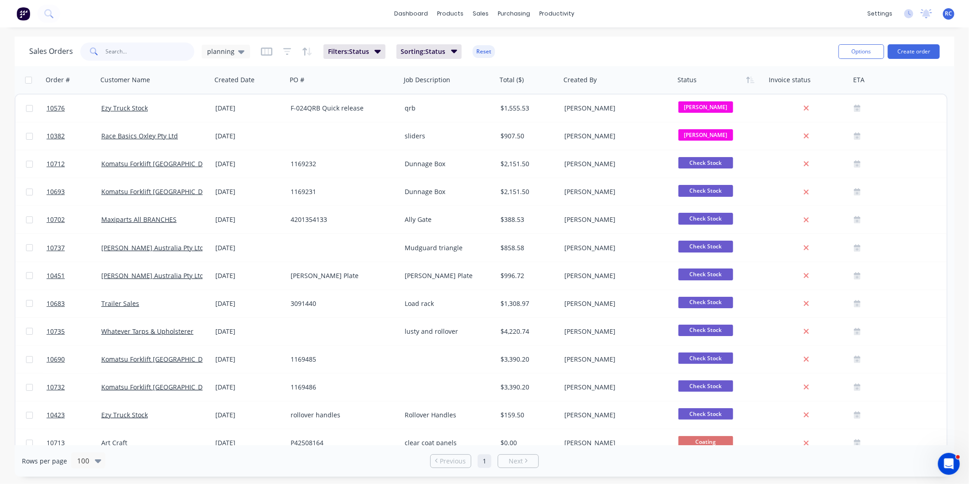
click at [119, 46] on input "text" at bounding box center [150, 51] width 89 height 18
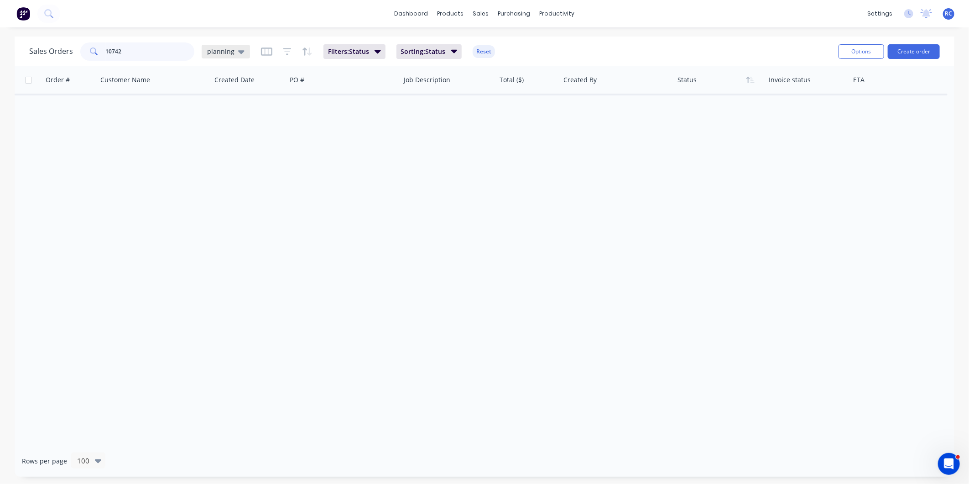
type input "10742"
click at [238, 51] on icon at bounding box center [241, 52] width 6 height 4
click at [220, 163] on button "all jobs" at bounding box center [256, 165] width 104 height 10
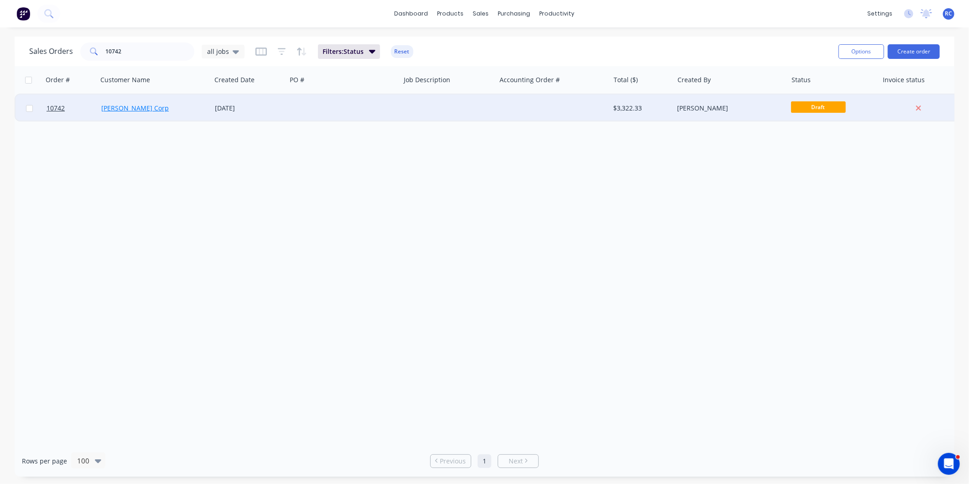
click at [110, 111] on link "[PERSON_NAME] Corp" at bounding box center [135, 108] width 68 height 9
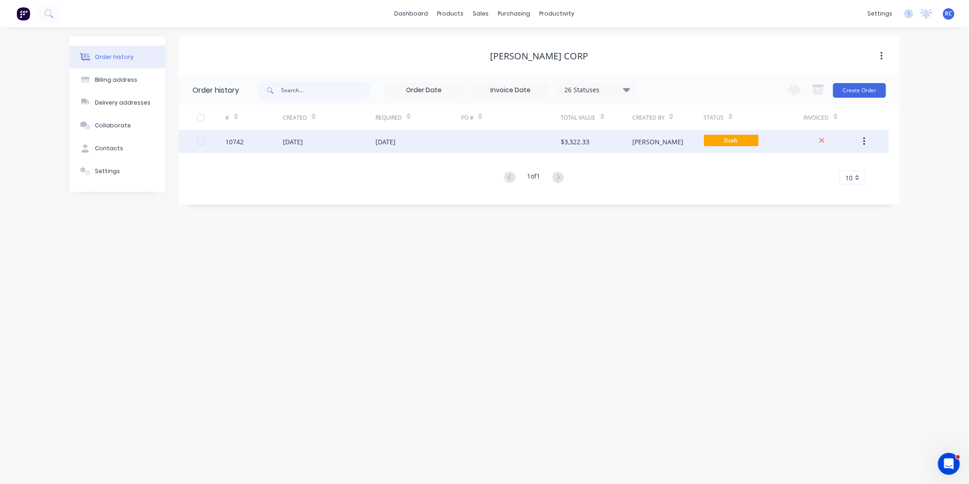
click at [256, 142] on div "10742" at bounding box center [254, 141] width 57 height 23
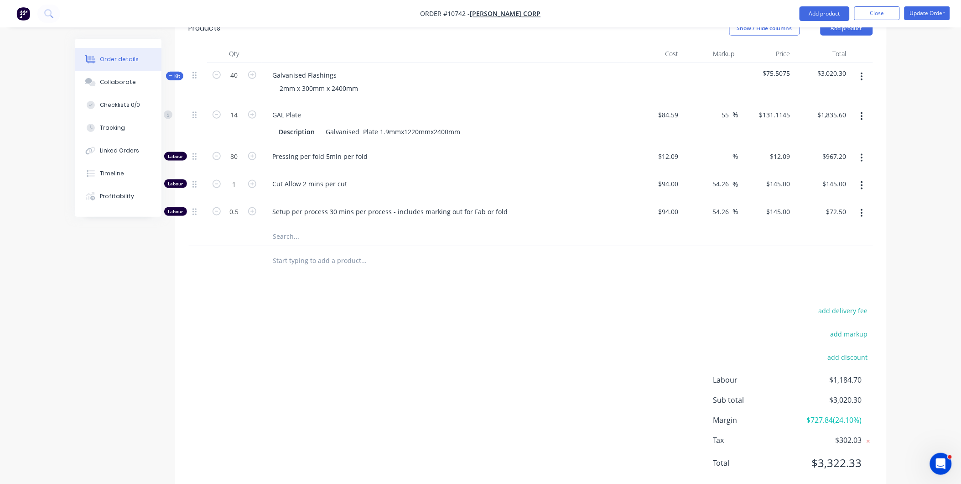
scroll to position [185, 0]
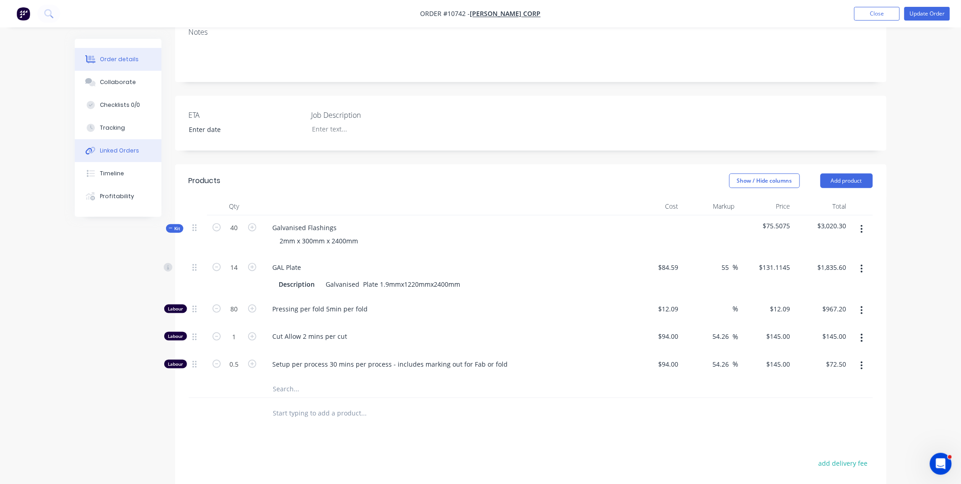
click at [126, 147] on div "Linked Orders" at bounding box center [119, 150] width 39 height 8
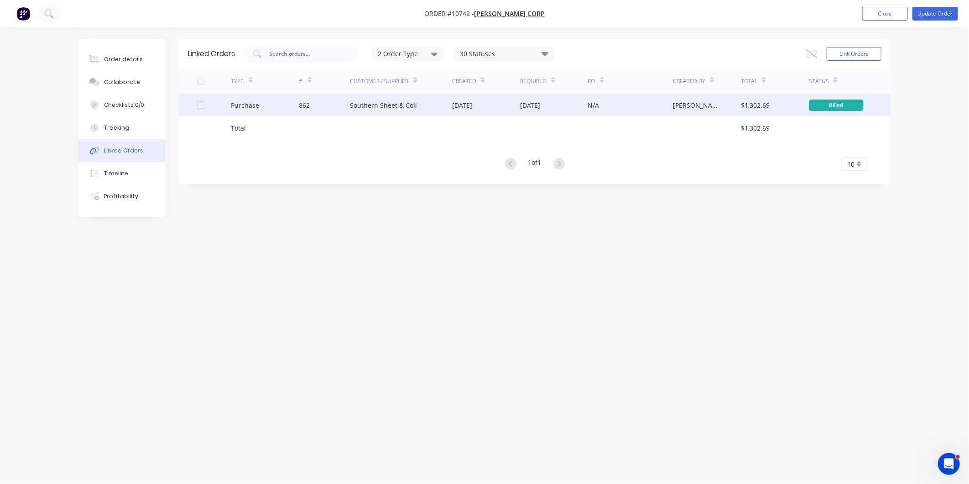
click at [312, 101] on div "862" at bounding box center [324, 105] width 51 height 23
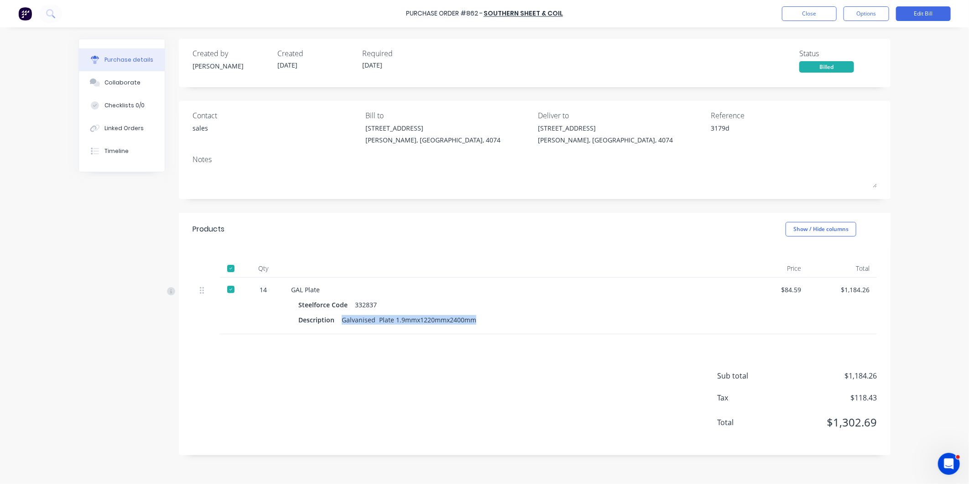
drag, startPoint x: 474, startPoint y: 320, endPoint x: 336, endPoint y: 323, distance: 138.3
click at [336, 323] on div "Description Galvanised Plate 1.9mmx1220mmx2400mm" at bounding box center [511, 319] width 427 height 13
copy div "Galvanised Plate 1.9mmx1220mmx2400mm"
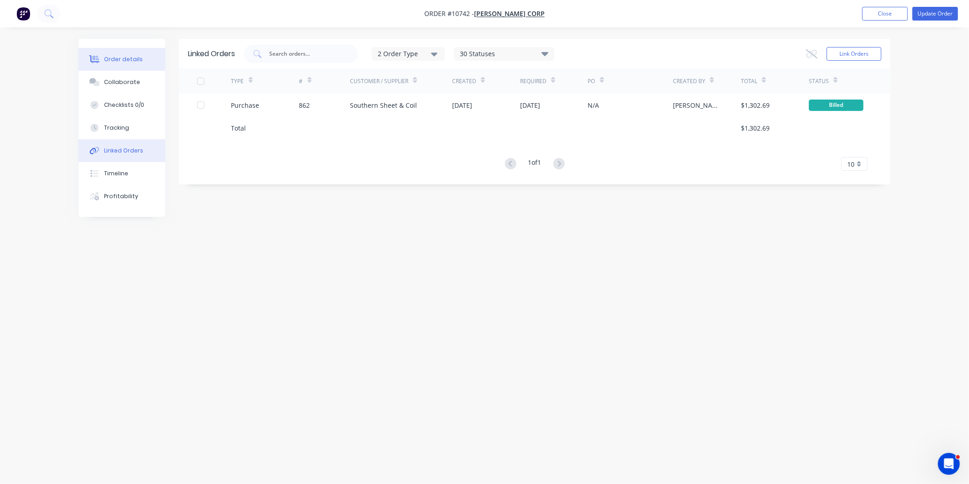
click at [117, 58] on div "Order details" at bounding box center [123, 59] width 39 height 8
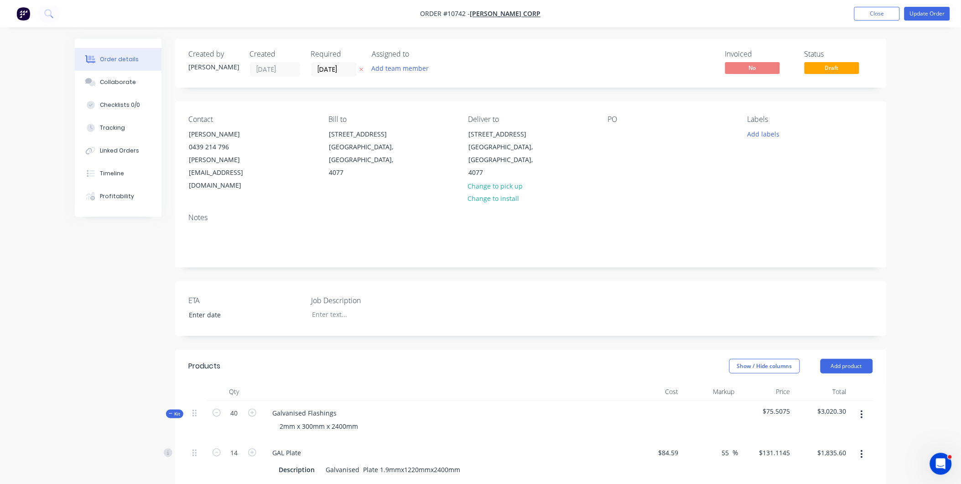
scroll to position [185, 0]
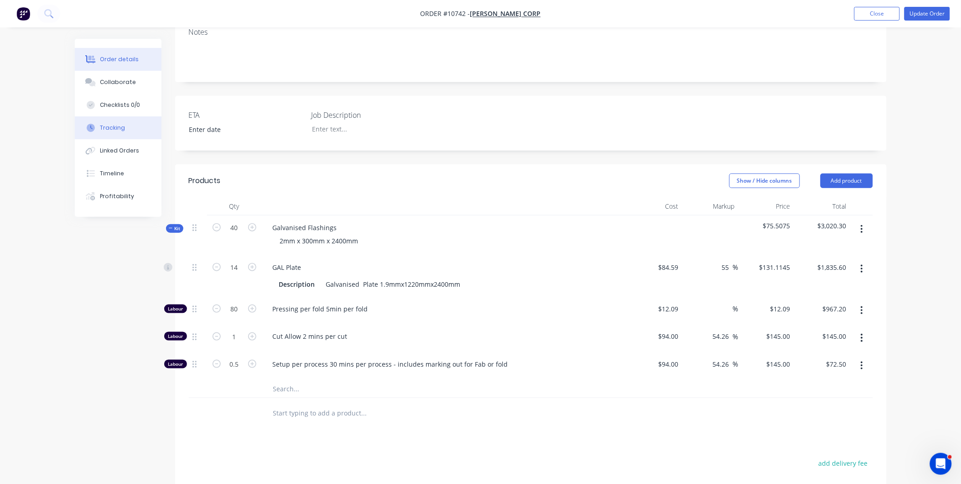
click at [117, 128] on div "Tracking" at bounding box center [112, 128] width 25 height 8
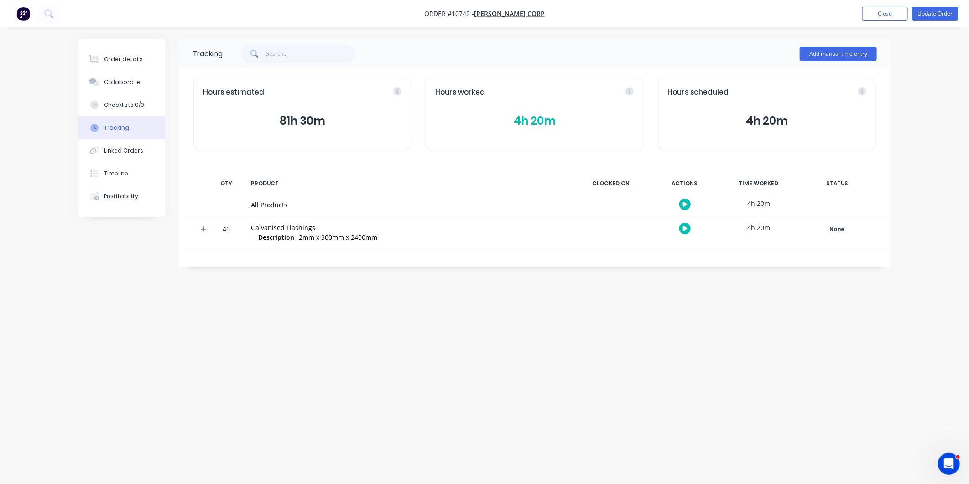
click at [543, 119] on button "4h 20m" at bounding box center [534, 120] width 198 height 17
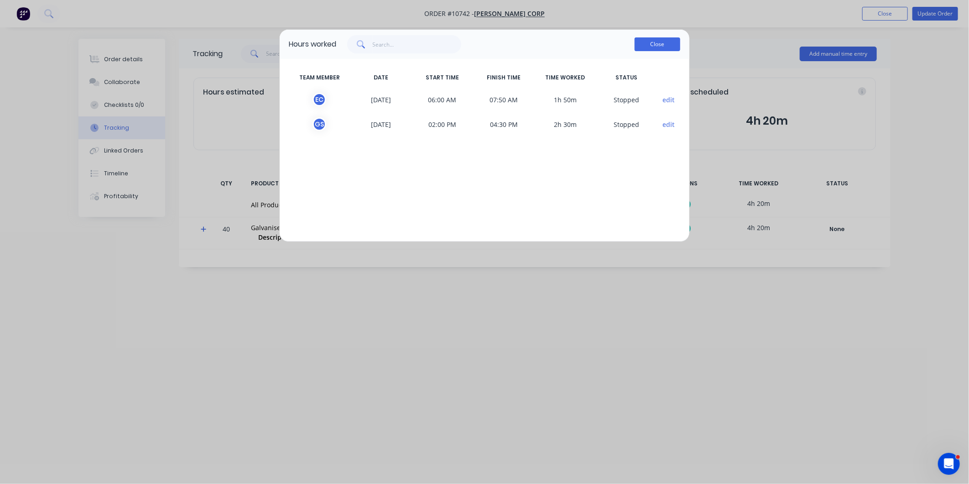
click at [664, 42] on button "Close" at bounding box center [658, 44] width 46 height 14
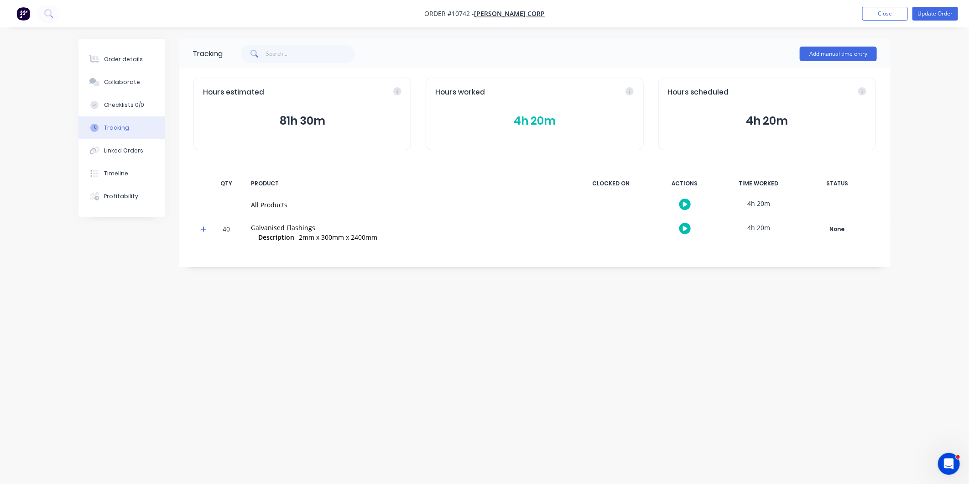
click at [631, 90] on div "Hours worked" at bounding box center [534, 92] width 198 height 10
click at [557, 88] on icon at bounding box center [559, 91] width 8 height 8
click at [516, 115] on button "4h 20m" at bounding box center [534, 120] width 198 height 17
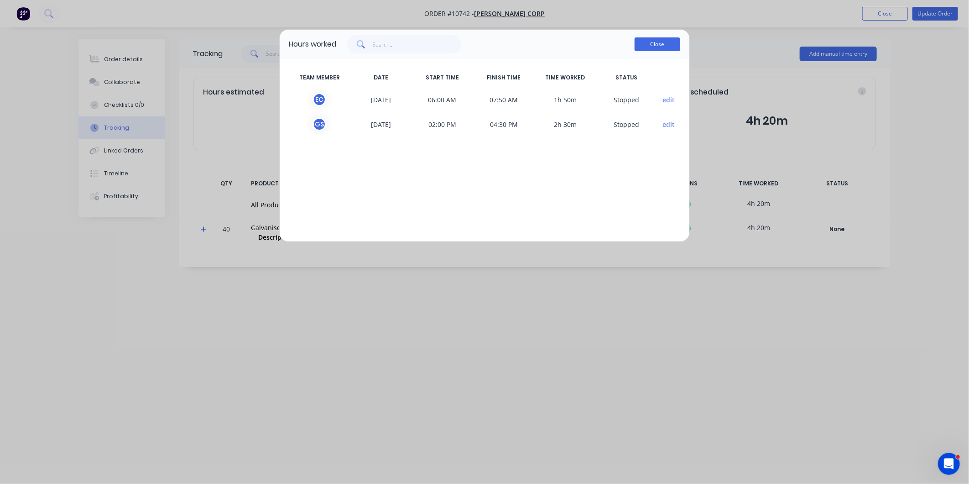
click at [651, 43] on button "Close" at bounding box center [658, 44] width 46 height 14
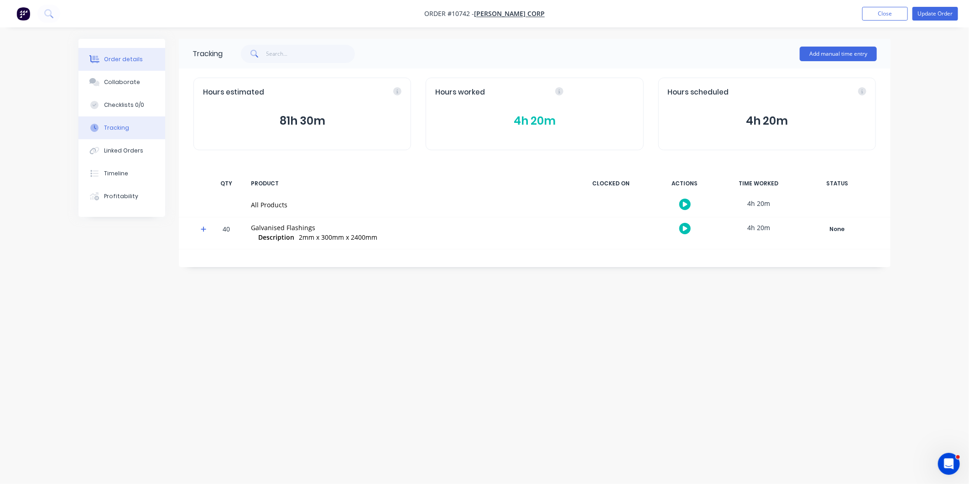
click at [130, 56] on div "Order details" at bounding box center [123, 59] width 39 height 8
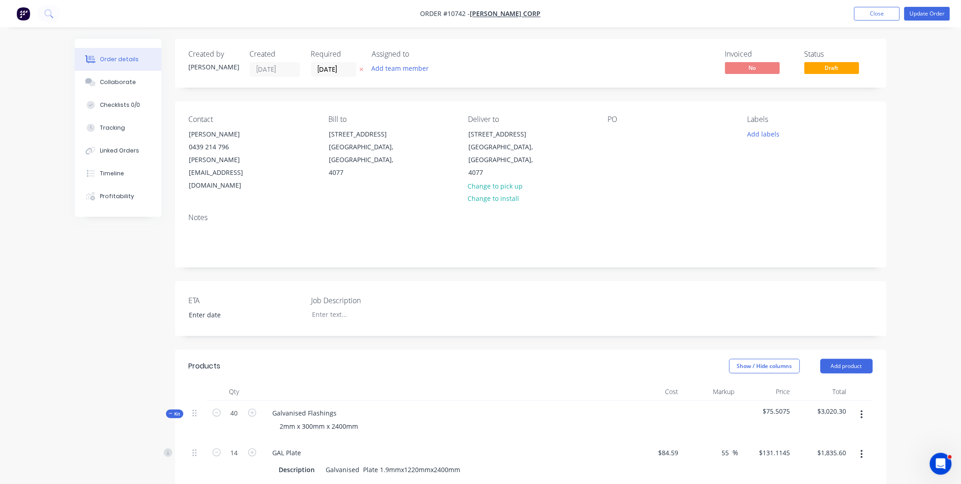
scroll to position [338, 0]
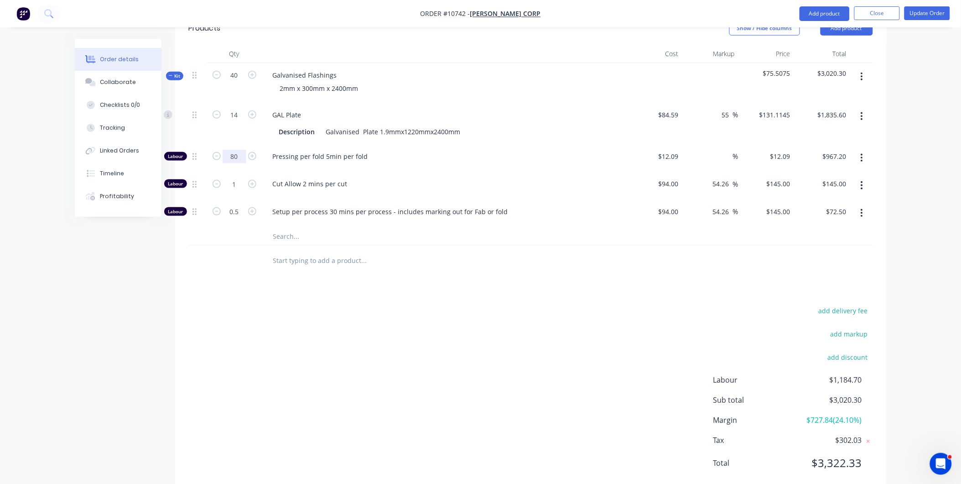
click at [228, 122] on input "80" at bounding box center [235, 115] width 24 height 14
type input "4"
type input "3.5"
type input "$42.32"
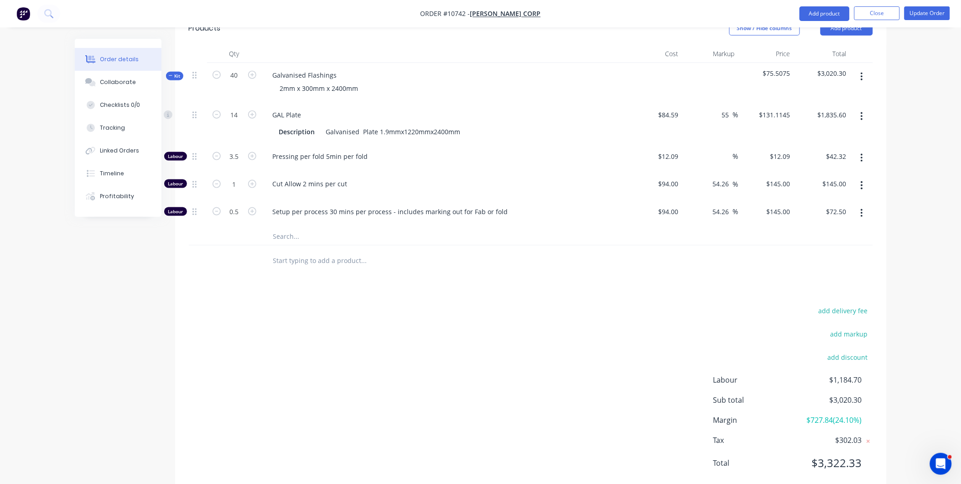
click at [553, 151] on span "Pressing per fold 5min per fold" at bounding box center [448, 156] width 350 height 10
click at [103, 125] on div "Tracking" at bounding box center [112, 128] width 25 height 8
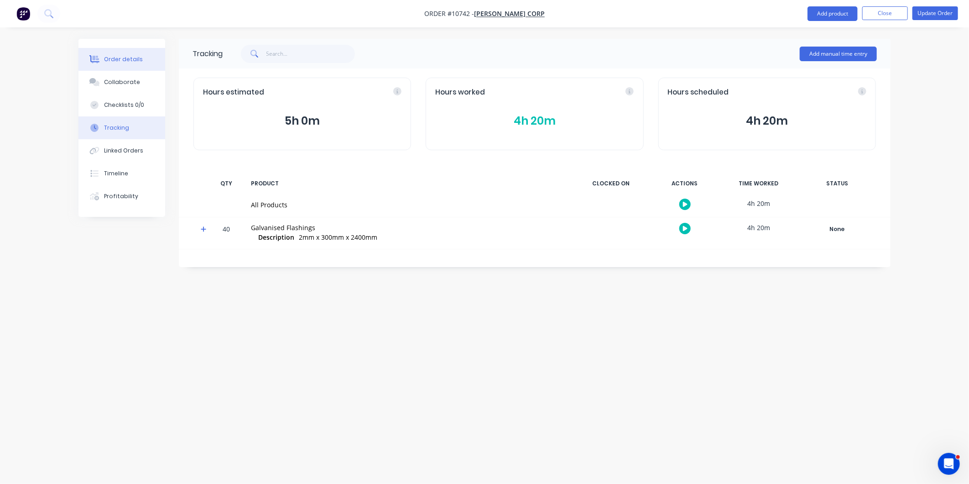
click at [121, 59] on div "Order details" at bounding box center [123, 59] width 39 height 8
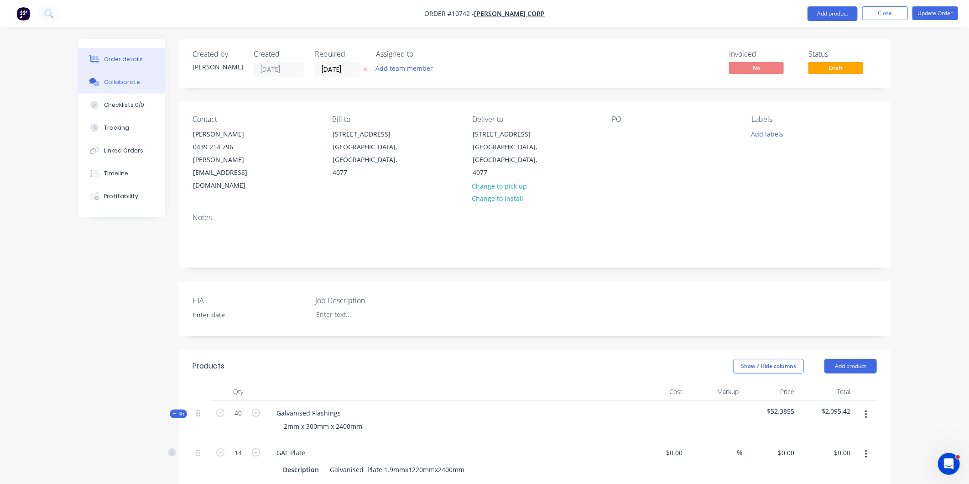
type input "$84.59"
type input "55"
type input "$131.1145"
type input "$1,835.60"
type input "$12.09"
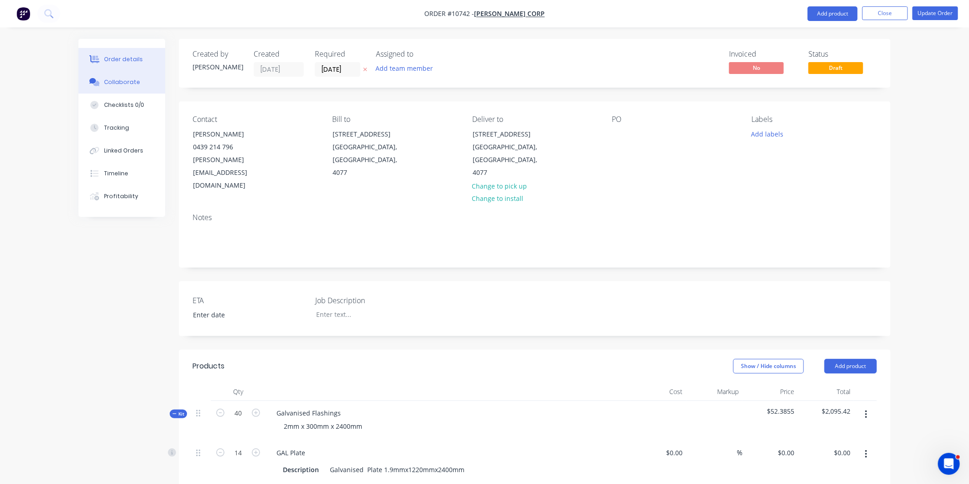
type input "$12.09"
type input "$42.32"
type input "$94.00"
type input "54.26"
type input "$145.00"
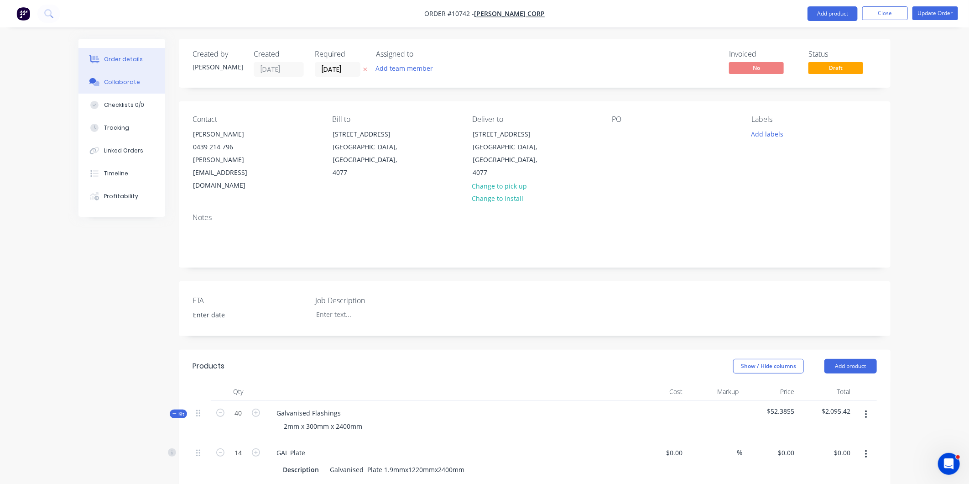
type input "$145.00"
type input "$94.00"
type input "54.26"
type input "$145.00"
type input "$72.50"
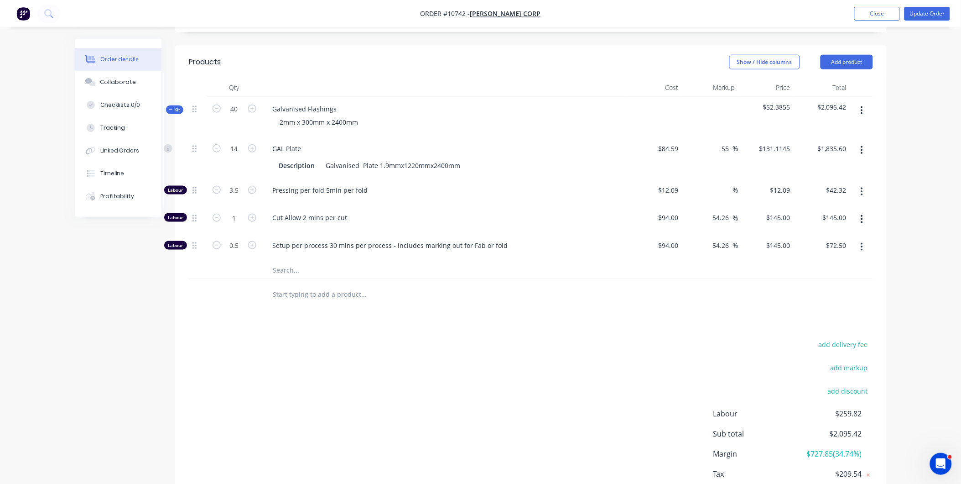
scroll to position [338, 0]
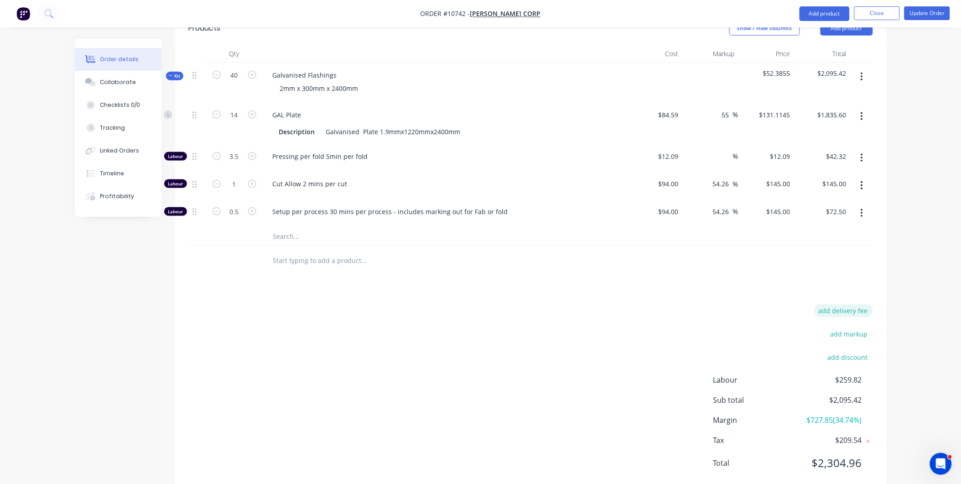
click at [841, 304] on button "add delivery fee" at bounding box center [843, 310] width 59 height 12
type input "16.8"
click input "submit" at bounding box center [0, 0] width 0 height 0
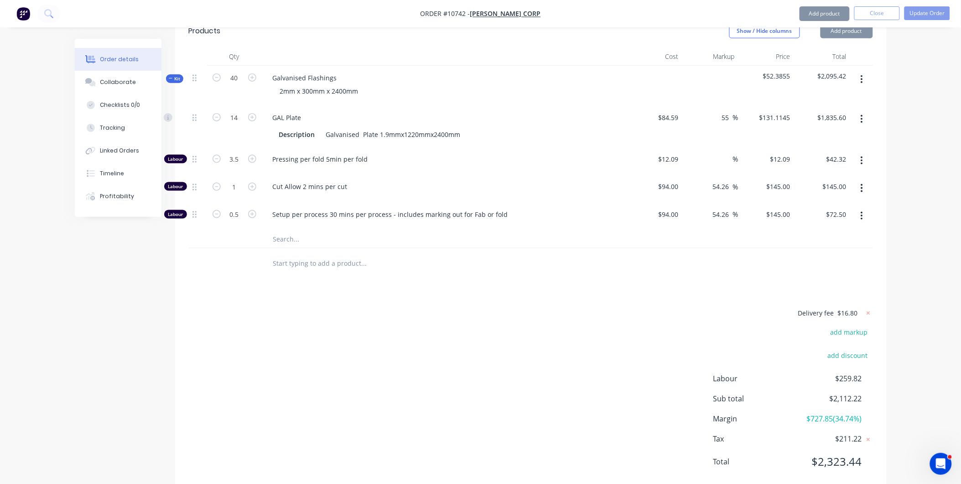
scroll to position [334, 0]
click at [730, 308] on div "Delivery fee $16.80 add markup add discount Labour $259.82 Sub total $2,112.22 …" at bounding box center [531, 394] width 684 height 172
click at [726, 154] on input at bounding box center [728, 160] width 10 height 13
type input "55"
type input "$18.7395"
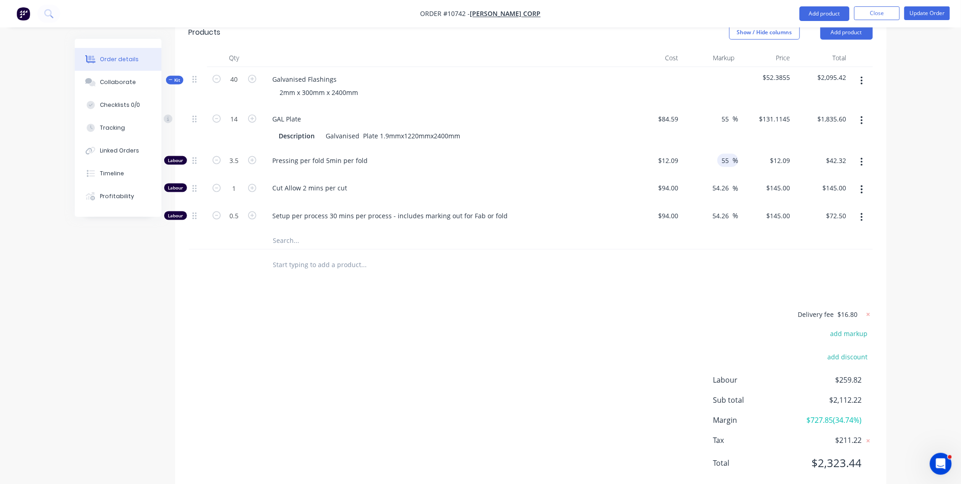
type input "$65.59"
click at [710, 203] on div "54.26 54.26 %" at bounding box center [711, 217] width 56 height 28
click at [100, 130] on div "Tracking" at bounding box center [112, 128] width 25 height 8
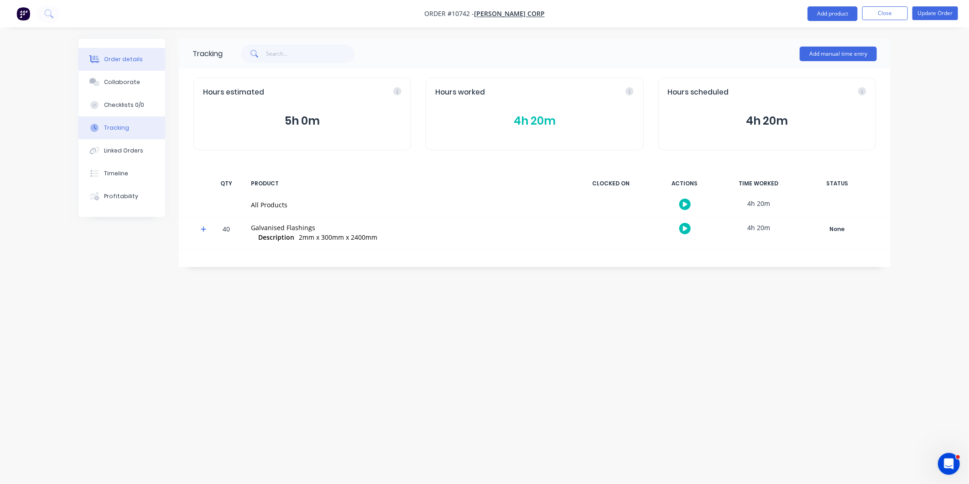
click at [125, 58] on div "Order details" at bounding box center [123, 59] width 39 height 8
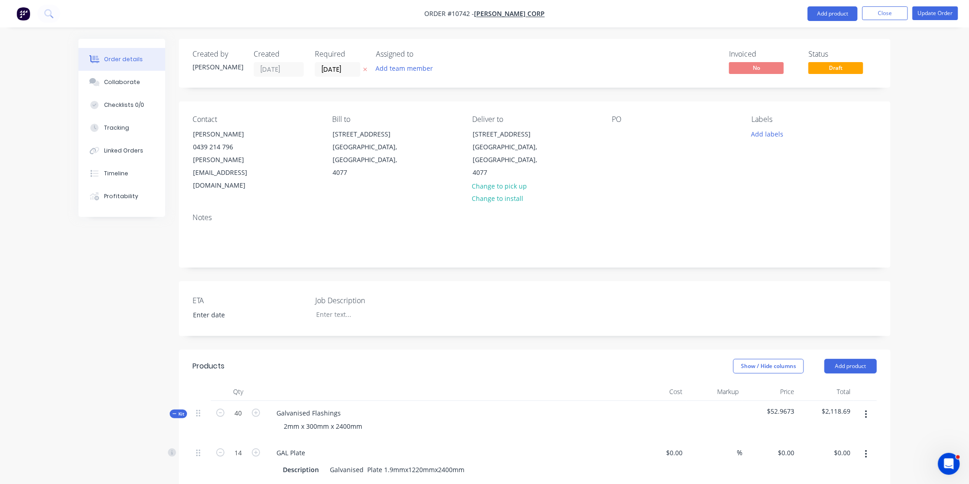
type input "$84.59"
type input "55"
type input "$131.1145"
type input "$1,835.60"
type input "$12.09"
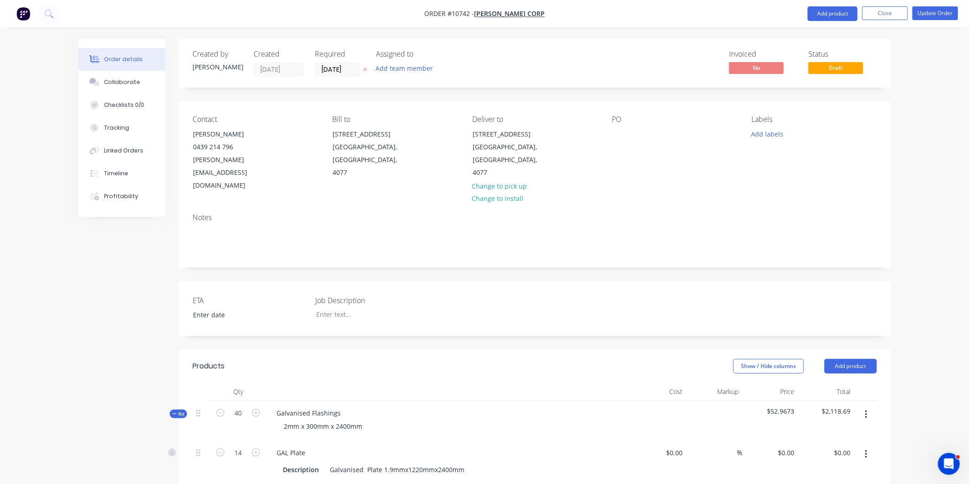
type input "55"
type input "$18.7395"
type input "$65.59"
type input "$94.00"
type input "54.26"
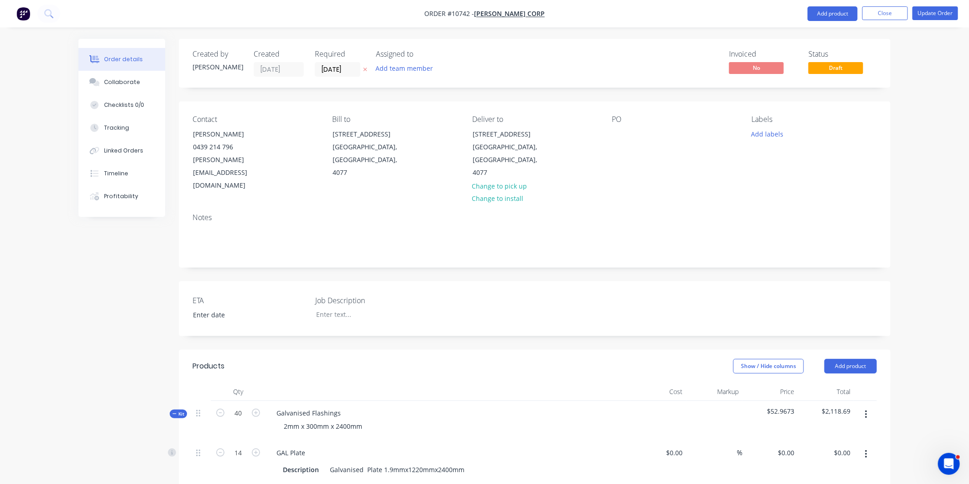
type input "$145.00"
type input "$94.00"
type input "54.26"
type input "$145.00"
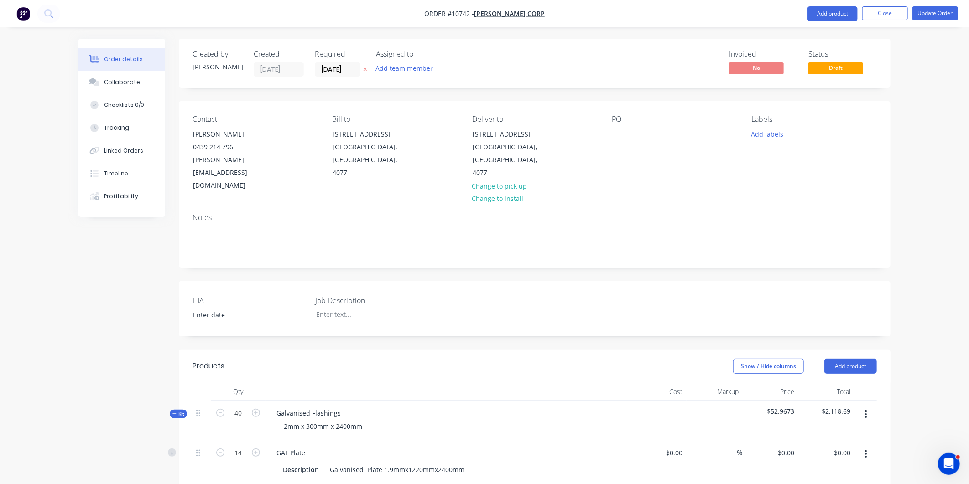
type input "$72.50"
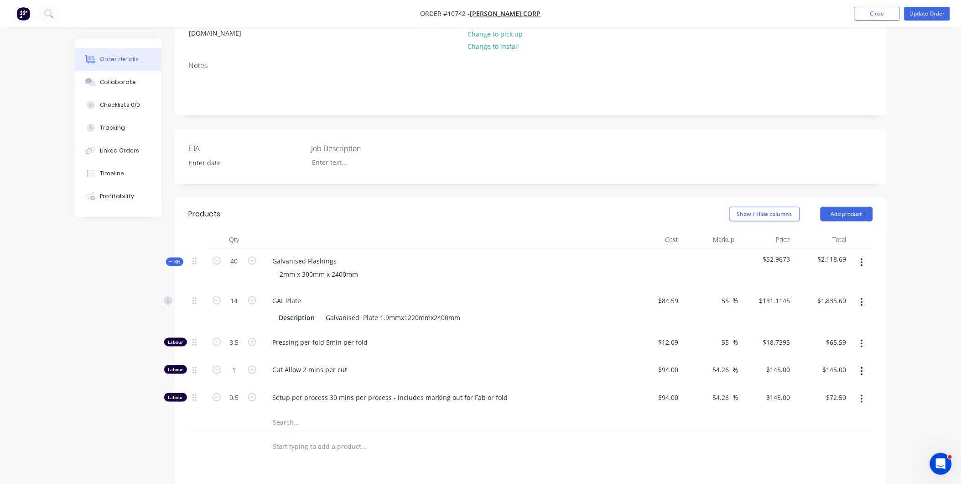
scroll to position [304, 0]
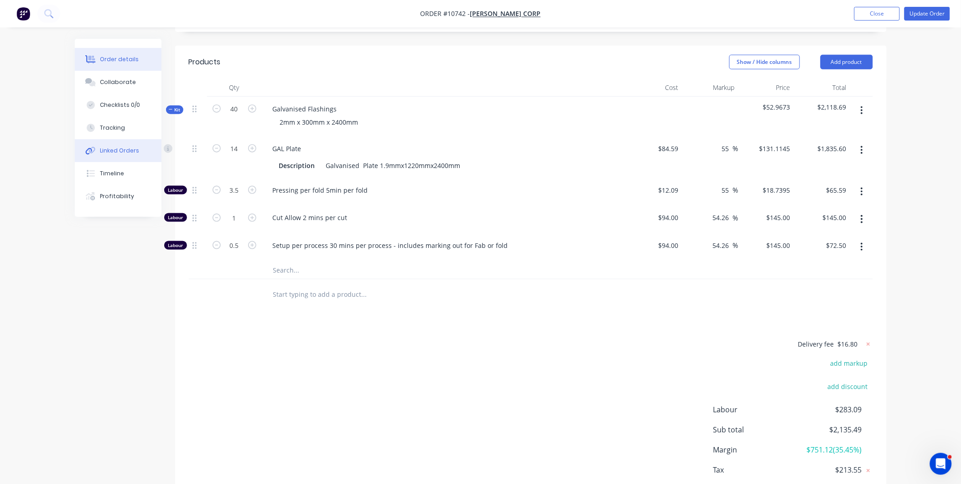
click at [117, 148] on div "Linked Orders" at bounding box center [119, 150] width 39 height 8
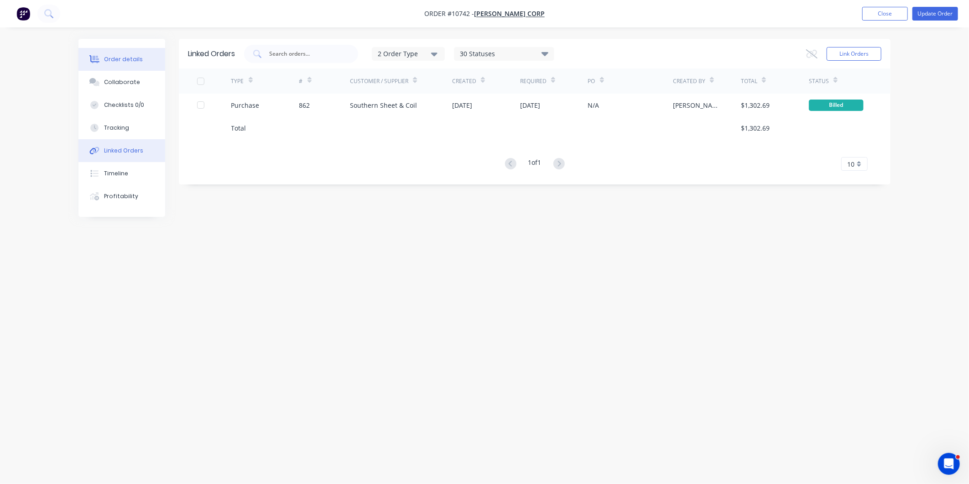
drag, startPoint x: 123, startPoint y: 58, endPoint x: 122, endPoint y: 63, distance: 4.7
click at [122, 63] on div "Order details" at bounding box center [123, 59] width 39 height 8
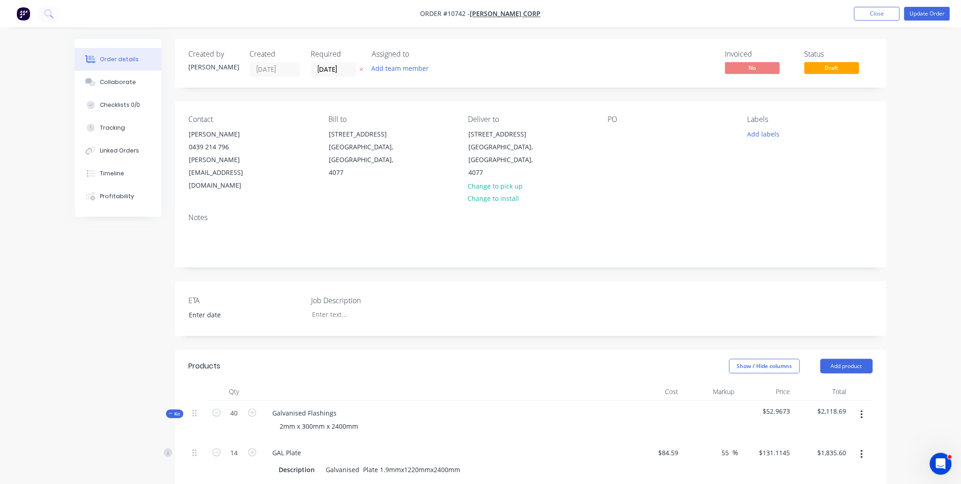
scroll to position [152, 0]
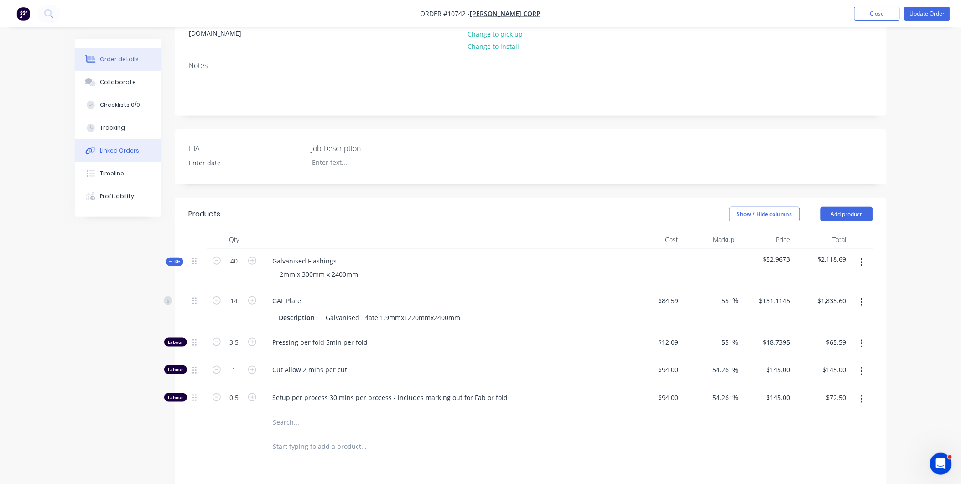
click at [117, 151] on div "Linked Orders" at bounding box center [119, 150] width 39 height 8
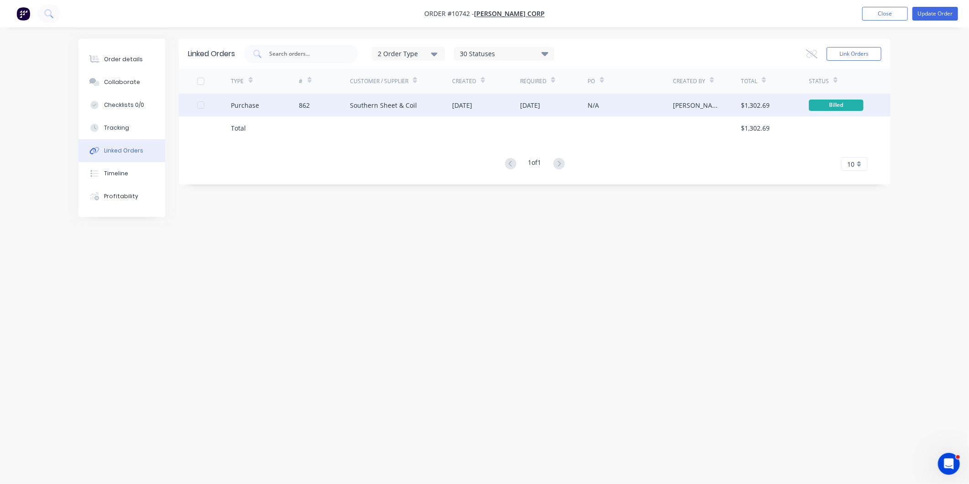
click at [327, 107] on div "862" at bounding box center [324, 105] width 51 height 23
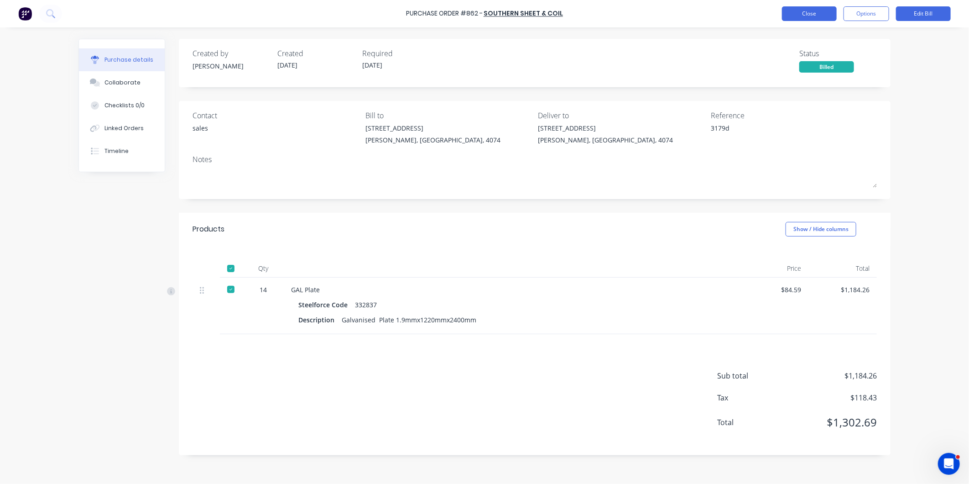
click at [812, 12] on button "Close" at bounding box center [809, 13] width 55 height 15
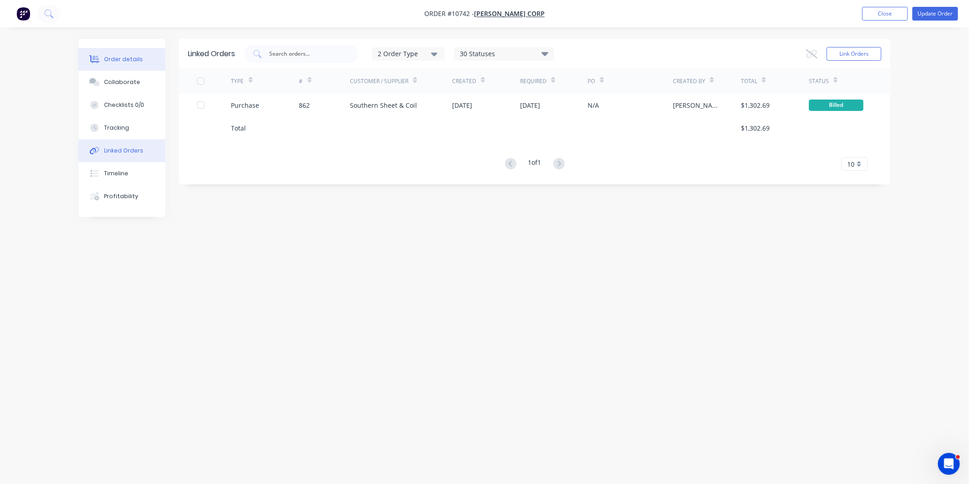
click at [119, 60] on div "Order details" at bounding box center [123, 59] width 39 height 8
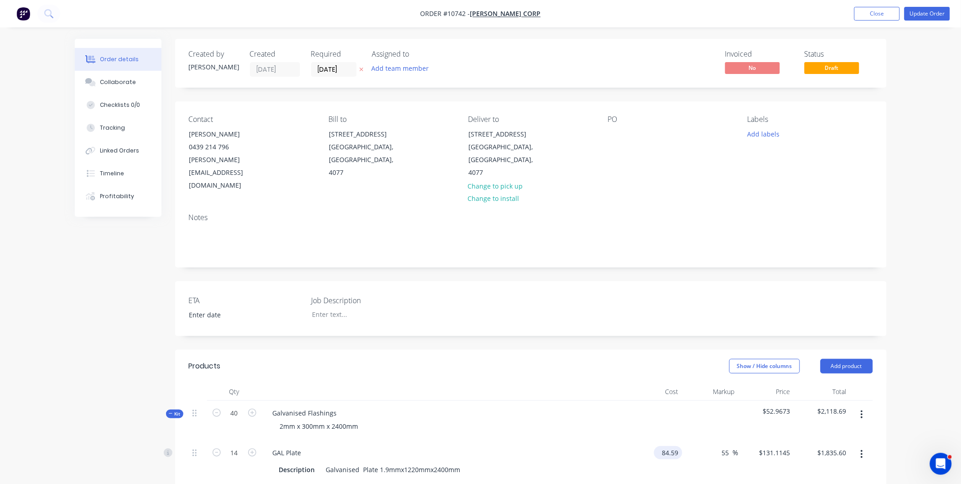
click at [672, 446] on input "84.59" at bounding box center [670, 452] width 25 height 13
click at [450, 446] on div "GAL Plate" at bounding box center [445, 452] width 358 height 13
click at [673, 446] on input "84.59" at bounding box center [672, 452] width 21 height 13
type input "$84.59"
click at [728, 446] on input "55" at bounding box center [727, 452] width 12 height 13
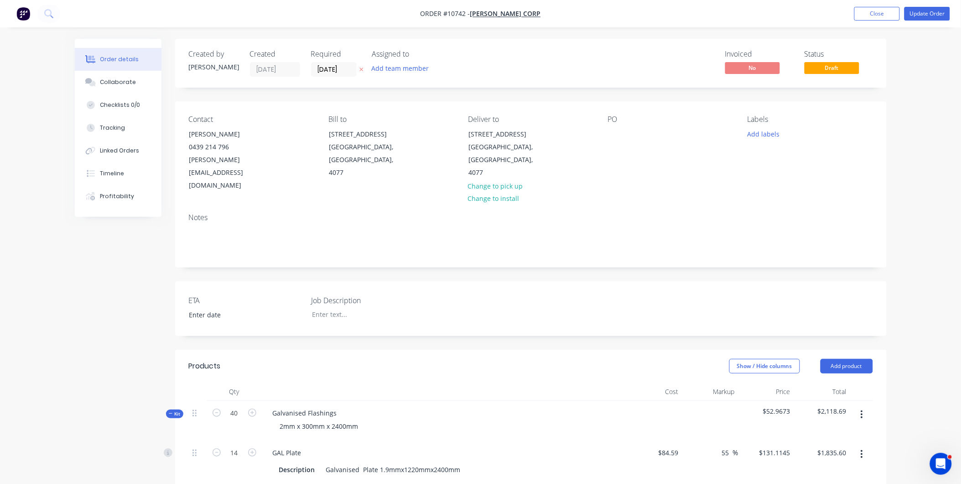
click at [902, 403] on div "Order details Collaborate Checklists 0/0 Tracking Linked Orders Timeline Profit…" at bounding box center [480, 420] width 961 height 841
click at [740, 440] on div "$131.1145 $131.1145" at bounding box center [767, 461] width 56 height 42
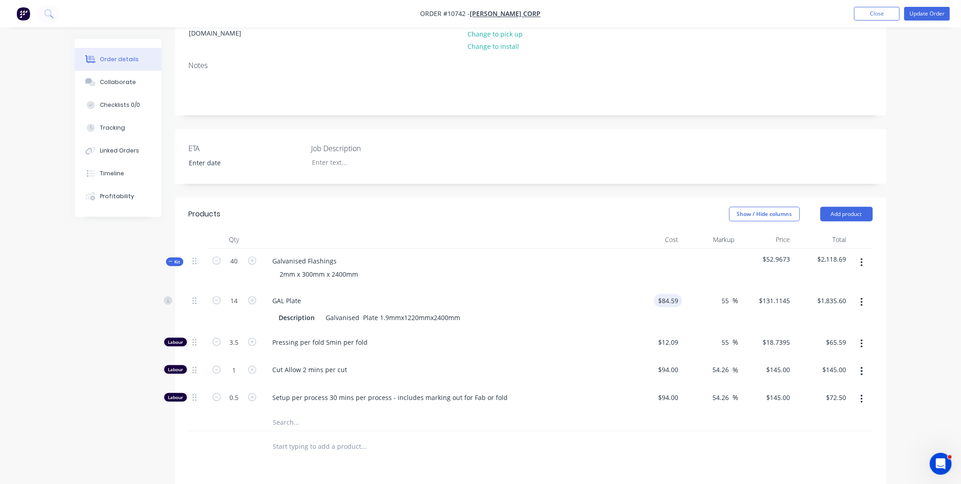
scroll to position [304, 0]
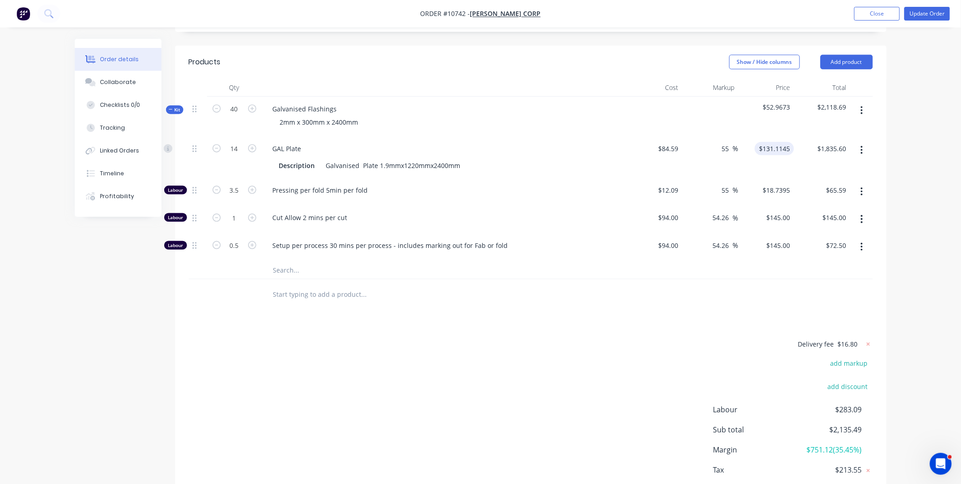
type input "131.1145"
click at [772, 142] on input "131.1145" at bounding box center [777, 148] width 36 height 13
type input "84.59"
type input "$131.1145"
click at [667, 142] on input "84.59" at bounding box center [672, 148] width 21 height 13
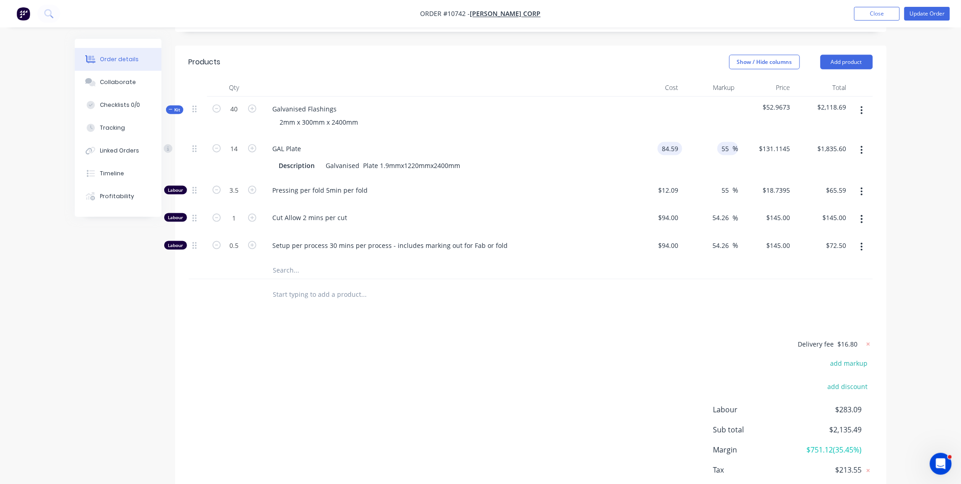
type input "$84.59"
click at [722, 142] on input "55" at bounding box center [727, 148] width 12 height 13
type input "85"
type input "$156.4915"
type input "$2,190.88"
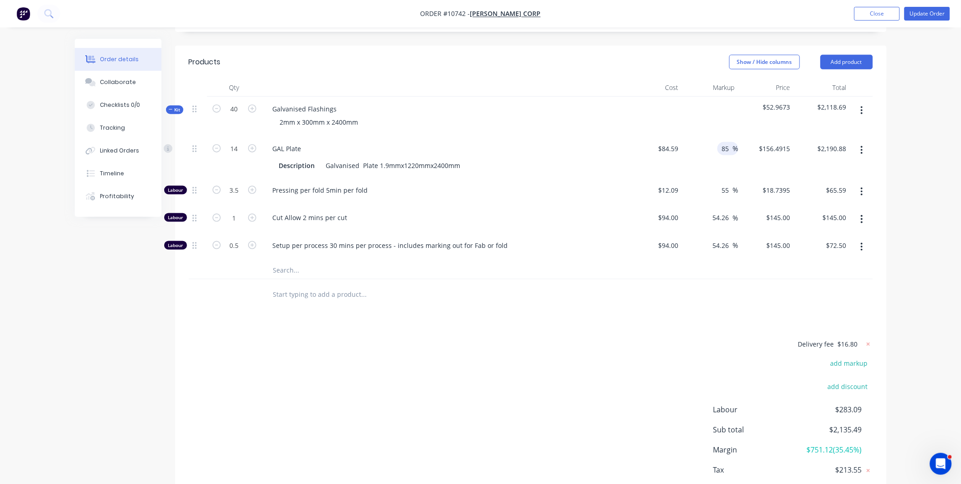
click at [726, 139] on div "85 85 %" at bounding box center [711, 157] width 56 height 42
click at [660, 183] on div "12.09 12.09" at bounding box center [670, 189] width 25 height 13
type input "$94.00"
type input "$145.70"
type input "$509.95"
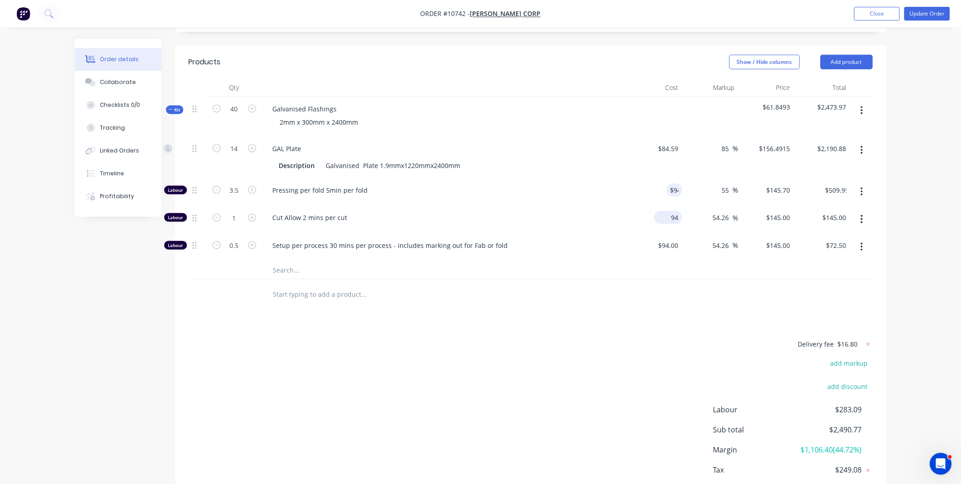
click at [666, 205] on div "94 $94.00" at bounding box center [655, 219] width 56 height 28
type input "$94.00"
click at [686, 261] on div at bounding box center [531, 270] width 684 height 19
click at [646, 282] on div at bounding box center [531, 294] width 684 height 30
click at [495, 374] on div "Delivery fee $16.80 add markup add discount Labour $727.45 Sub total $2,935.13 …" at bounding box center [531, 424] width 684 height 172
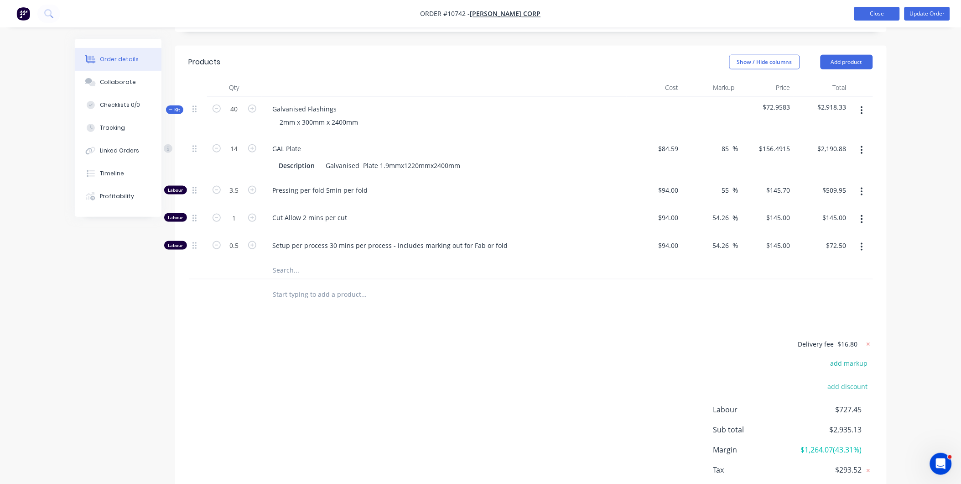
click at [892, 11] on button "Close" at bounding box center [878, 14] width 46 height 14
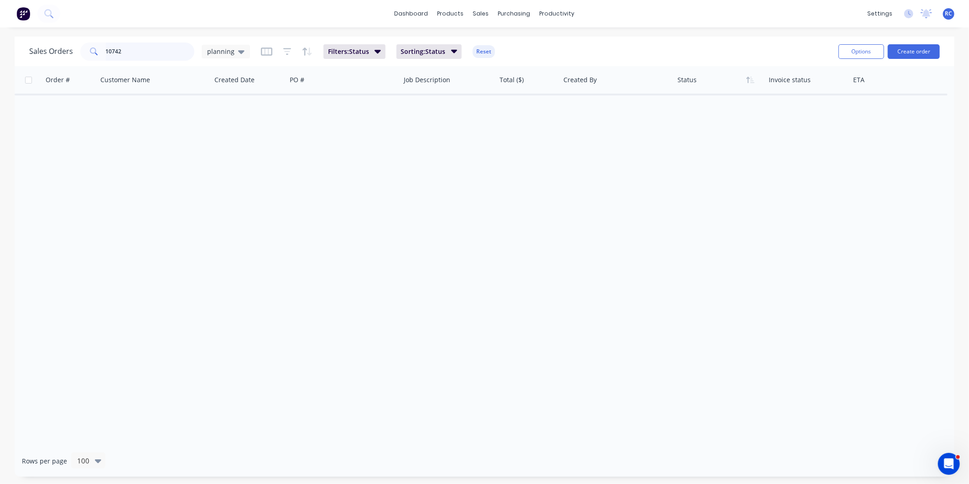
click at [129, 47] on input "10742" at bounding box center [150, 51] width 89 height 18
